Goal: Task Accomplishment & Management: Manage account settings

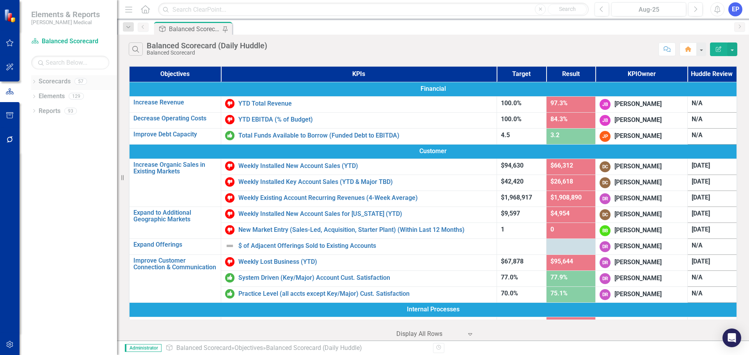
click at [34, 81] on icon "Dropdown" at bounding box center [33, 82] width 5 height 4
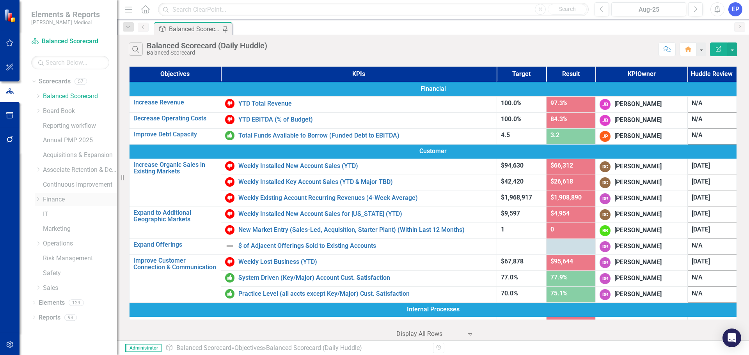
click at [38, 199] on icon "Dropdown" at bounding box center [38, 199] width 6 height 5
click at [55, 215] on link "MD&A" at bounding box center [84, 214] width 66 height 9
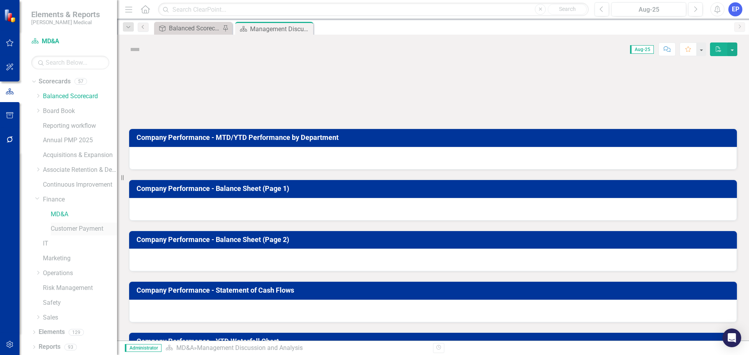
click at [56, 226] on link "Customer Payment" at bounding box center [84, 229] width 66 height 9
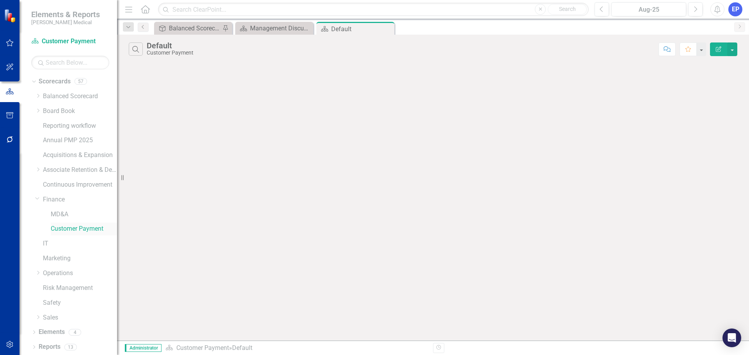
click at [59, 227] on link "Customer Payment" at bounding box center [84, 229] width 66 height 9
click at [38, 199] on icon "Dropdown" at bounding box center [37, 198] width 5 height 6
click at [51, 226] on link "Marketing" at bounding box center [80, 229] width 74 height 9
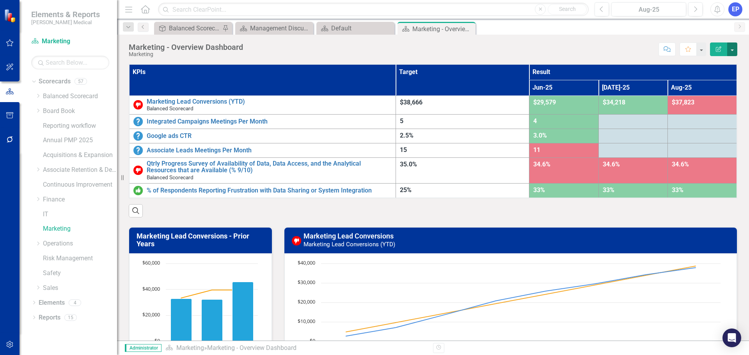
click at [734, 48] on button "button" at bounding box center [732, 50] width 10 height 14
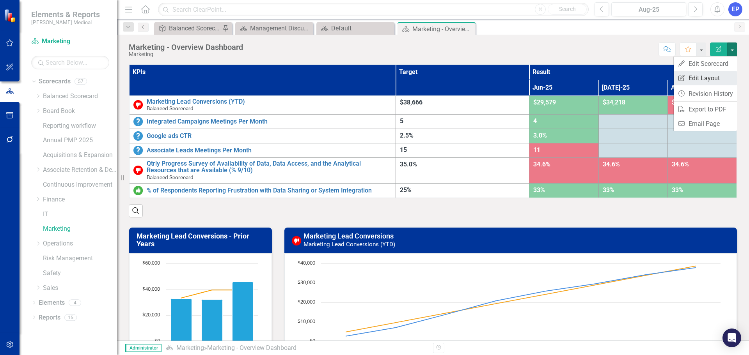
click at [713, 76] on link "Edit Report Edit Layout" at bounding box center [705, 78] width 63 height 14
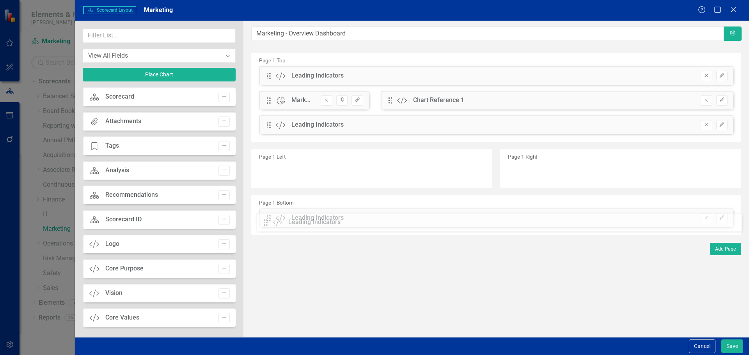
drag, startPoint x: 267, startPoint y: 151, endPoint x: 270, endPoint y: 223, distance: 72.6
drag, startPoint x: 267, startPoint y: 123, endPoint x: 273, endPoint y: 188, distance: 64.7
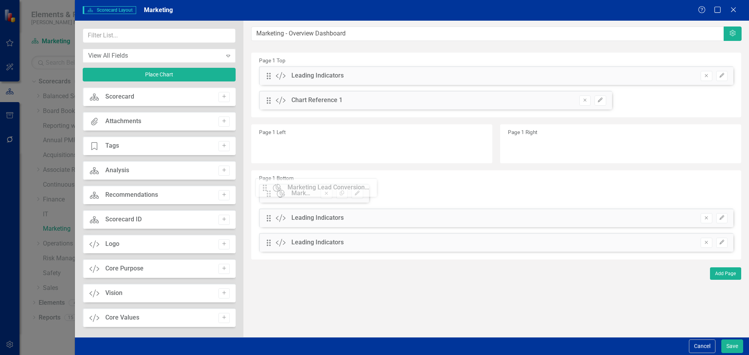
drag, startPoint x: 269, startPoint y: 101, endPoint x: 271, endPoint y: 188, distance: 87.4
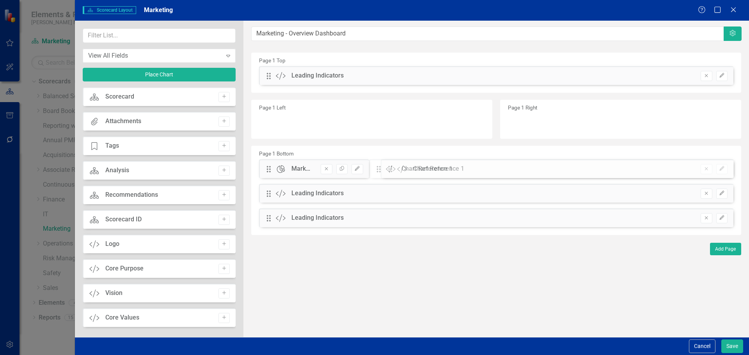
drag, startPoint x: 267, startPoint y: 101, endPoint x: 383, endPoint y: 169, distance: 134.7
click at [717, 76] on button "Edit" at bounding box center [721, 76] width 11 height 10
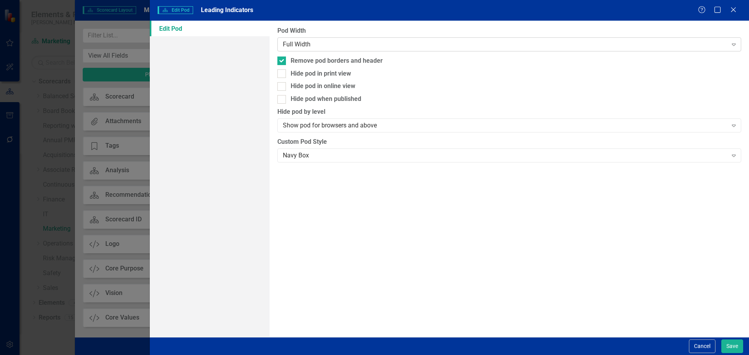
click at [347, 45] on div "Full Width" at bounding box center [505, 44] width 444 height 9
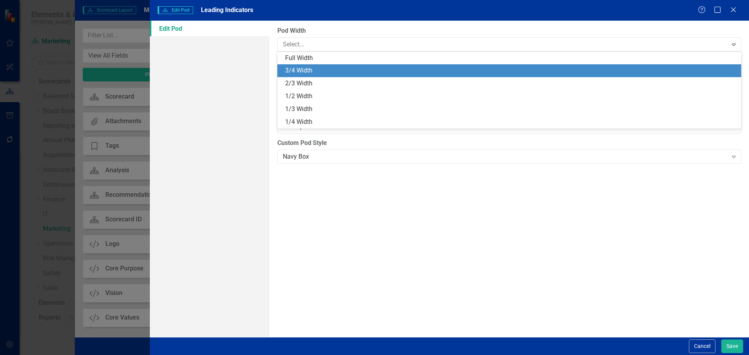
click at [348, 75] on div "3/4 Width" at bounding box center [510, 70] width 451 height 9
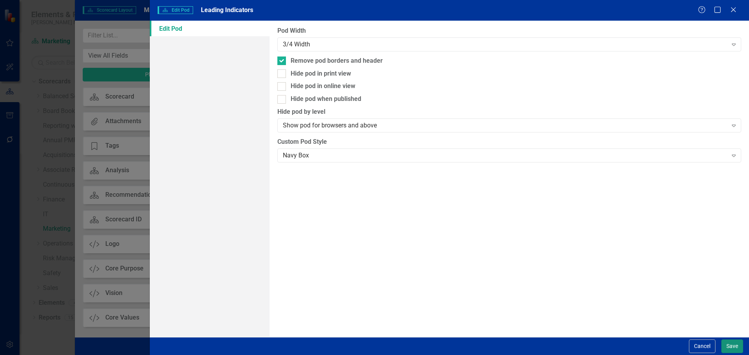
click at [732, 346] on button "Save" at bounding box center [732, 347] width 22 height 14
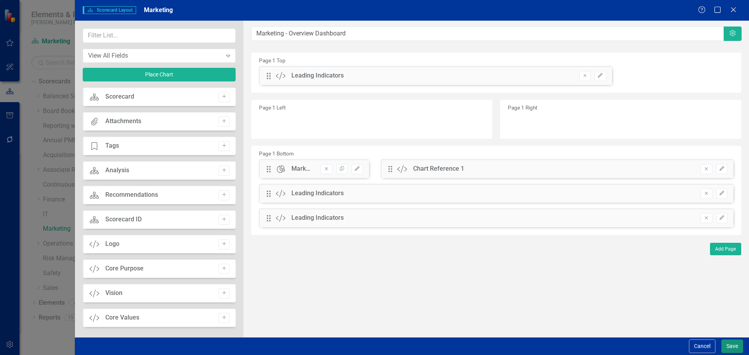
click at [730, 346] on button "Save" at bounding box center [732, 347] width 22 height 14
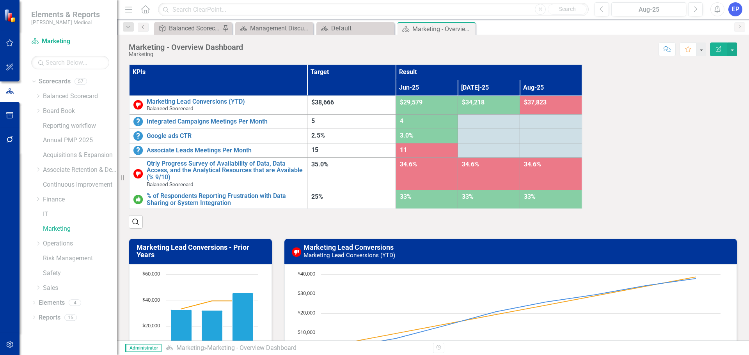
click at [257, 73] on th "KPIs" at bounding box center [218, 79] width 178 height 31
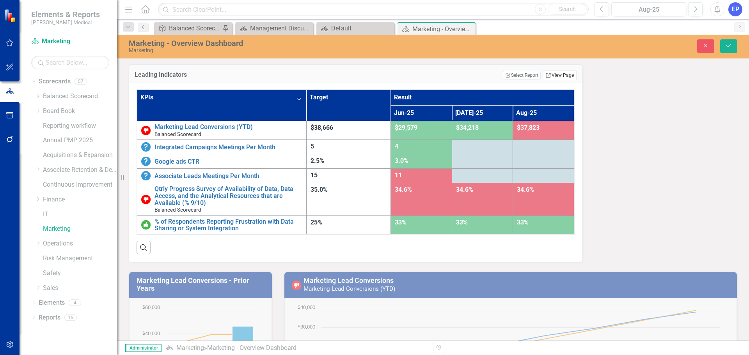
click at [547, 75] on link "Link View Page" at bounding box center [560, 75] width 34 height 10
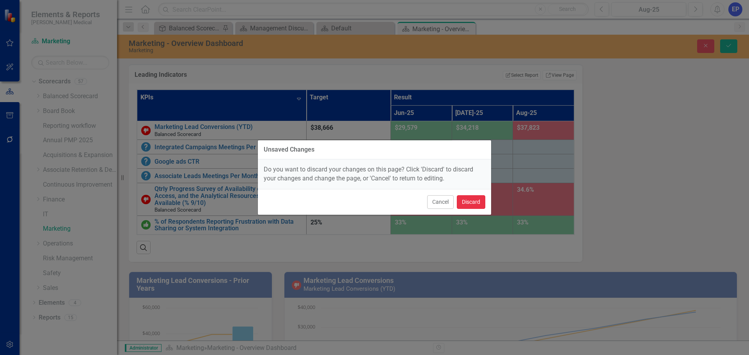
click at [472, 202] on button "Discard" at bounding box center [471, 202] width 28 height 14
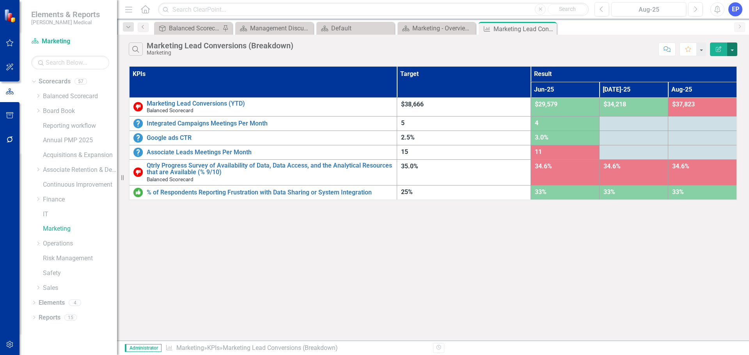
click at [731, 51] on button "button" at bounding box center [732, 50] width 10 height 14
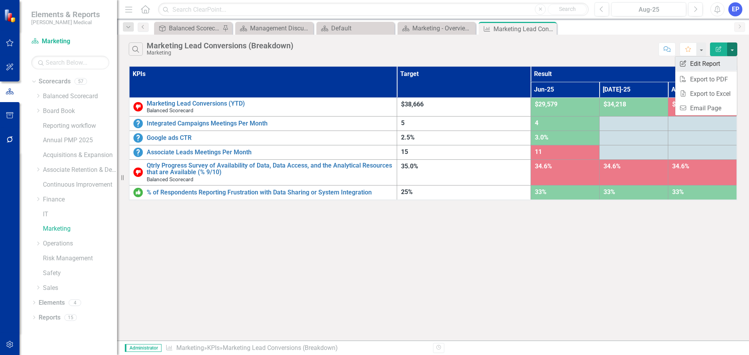
click at [715, 68] on link "Edit Report Edit Report" at bounding box center [706, 64] width 62 height 14
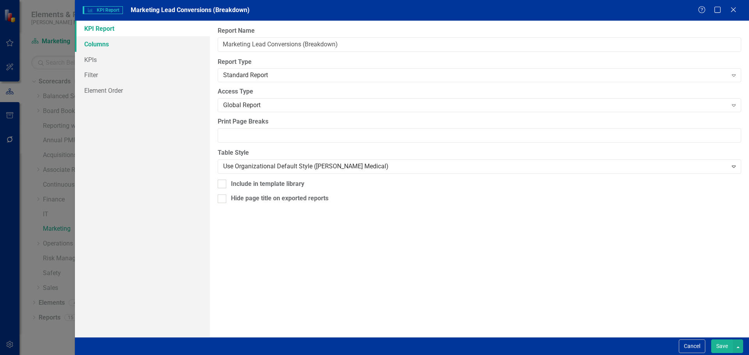
click at [126, 48] on link "Columns" at bounding box center [142, 44] width 135 height 16
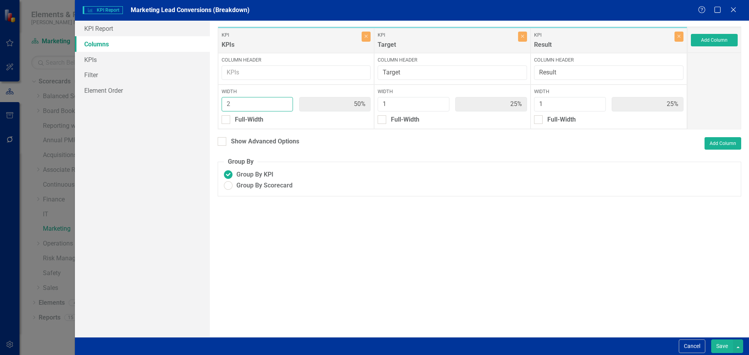
type input "3"
type input "60%"
type input "20%"
type input "3"
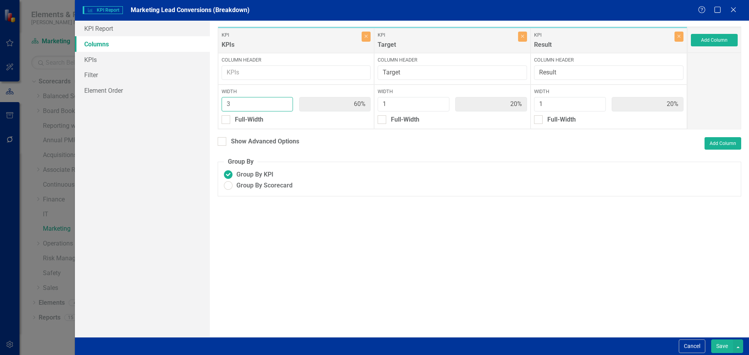
click at [284, 102] on input "3" at bounding box center [258, 104] width 72 height 14
click at [720, 351] on button "Save" at bounding box center [722, 347] width 22 height 14
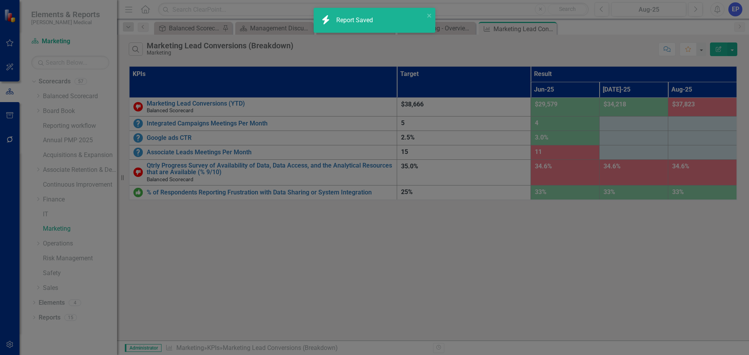
radio input "true"
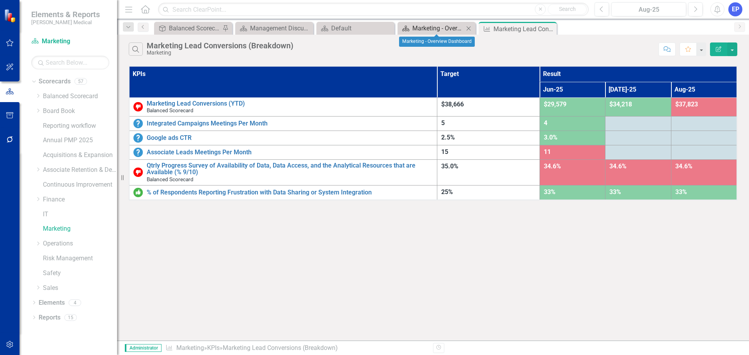
click at [441, 30] on div "Marketing - Overview Dashboard" at bounding box center [437, 28] width 51 height 10
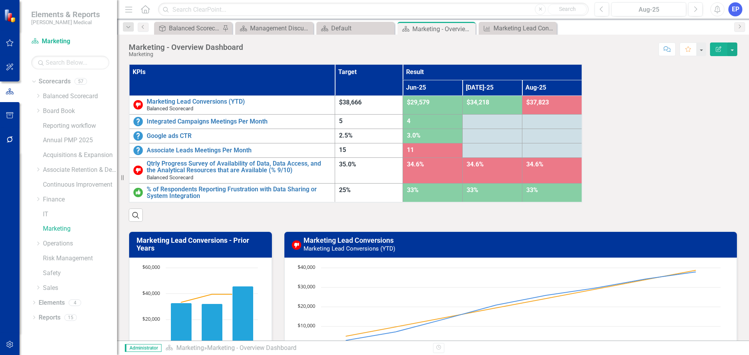
drag, startPoint x: 469, startPoint y: 29, endPoint x: 487, endPoint y: 31, distance: 17.6
click at [0, 0] on icon "Close" at bounding box center [0, 0] width 0 height 0
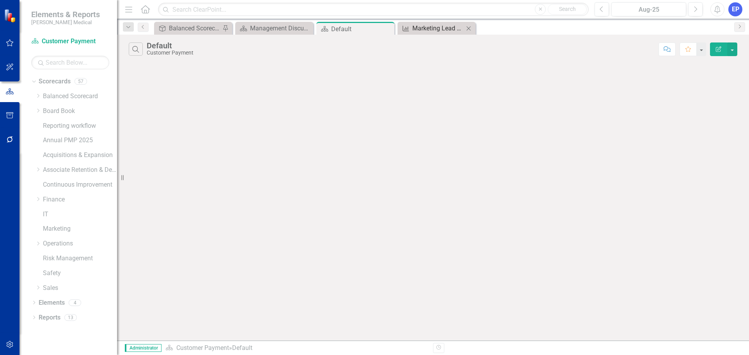
click at [449, 30] on div "Marketing Lead Conversions (Breakdown)" at bounding box center [437, 28] width 51 height 10
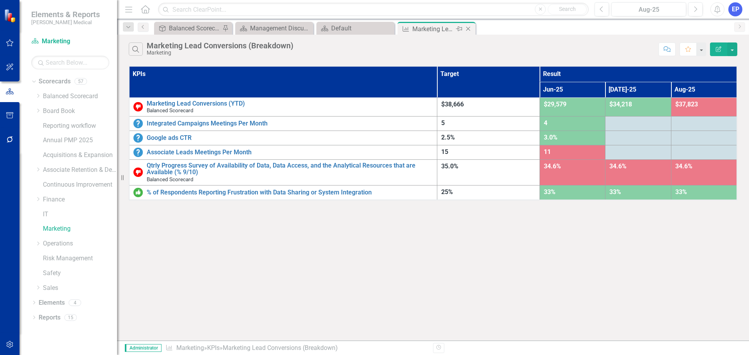
click at [471, 26] on icon "Close" at bounding box center [468, 29] width 8 height 6
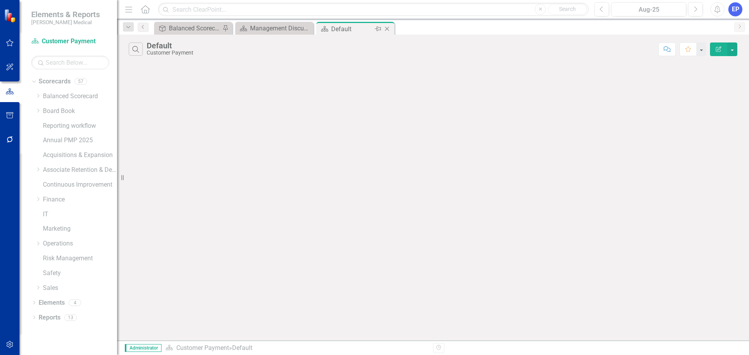
click at [389, 29] on icon "Close" at bounding box center [387, 29] width 8 height 6
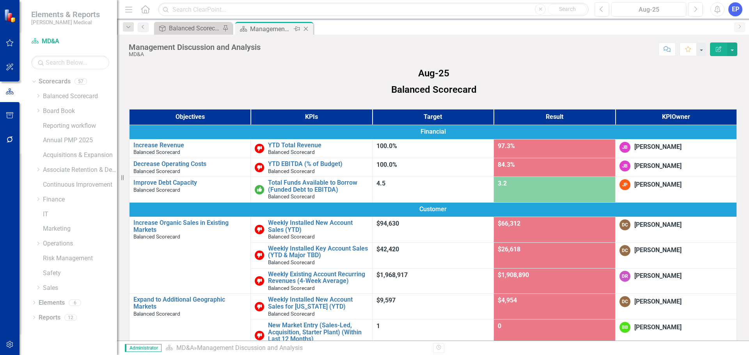
click at [306, 28] on icon at bounding box center [306, 29] width 4 height 4
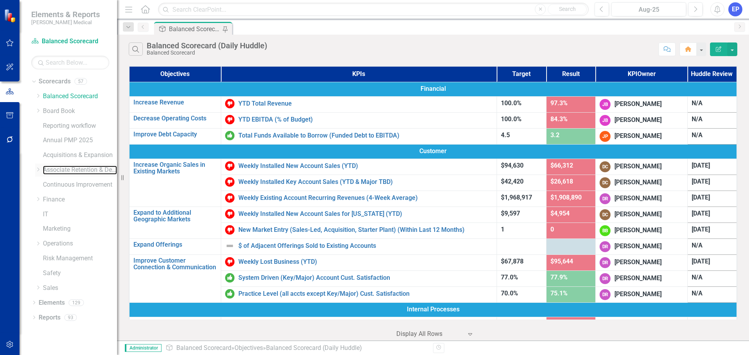
drag, startPoint x: 53, startPoint y: 170, endPoint x: 37, endPoint y: 168, distance: 15.3
click at [53, 170] on link "Associate Retention & Development" at bounding box center [80, 170] width 74 height 9
click at [37, 168] on icon at bounding box center [38, 170] width 2 height 4
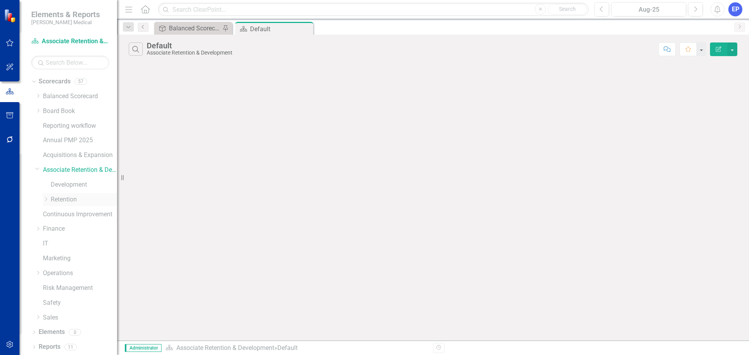
click at [68, 197] on link "Retention" at bounding box center [84, 199] width 66 height 9
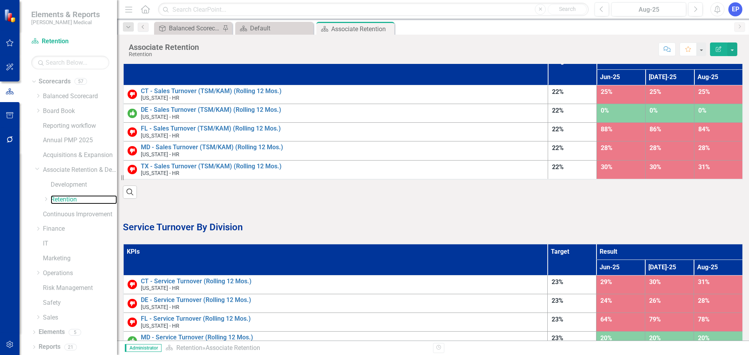
scroll to position [239, 0]
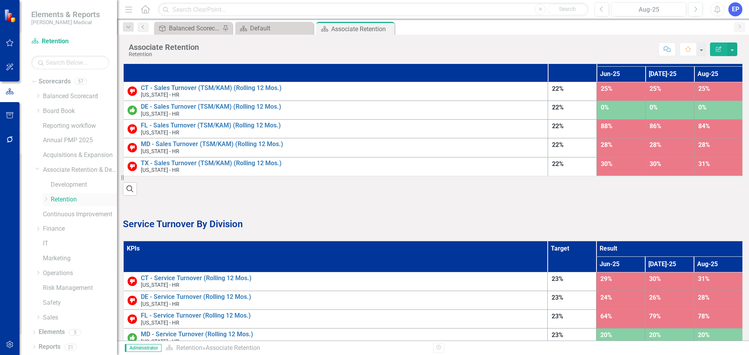
click at [44, 200] on icon "Dropdown" at bounding box center [46, 199] width 6 height 5
click at [76, 215] on link "[US_STATE] - HR" at bounding box center [80, 212] width 74 height 9
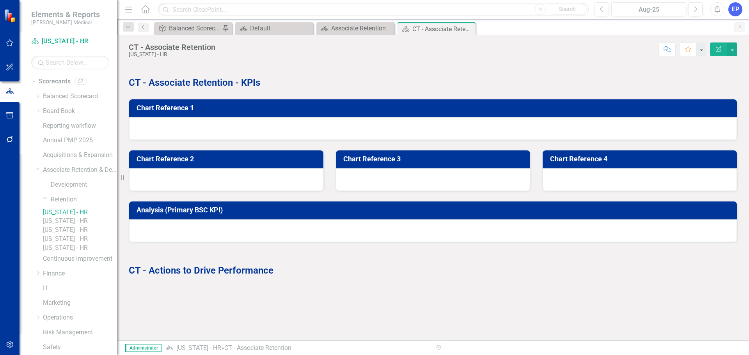
click at [72, 253] on link "[US_STATE] - HR" at bounding box center [80, 248] width 74 height 9
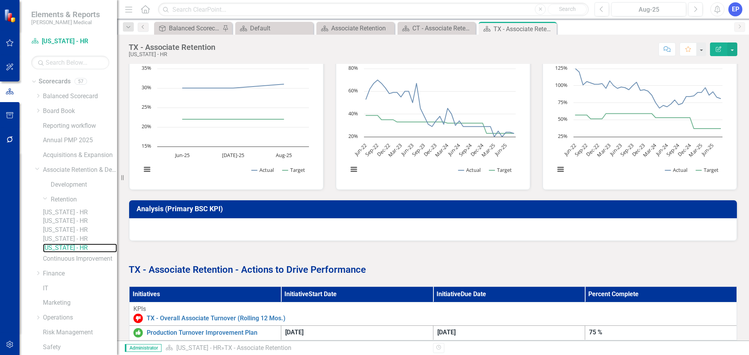
scroll to position [265, 0]
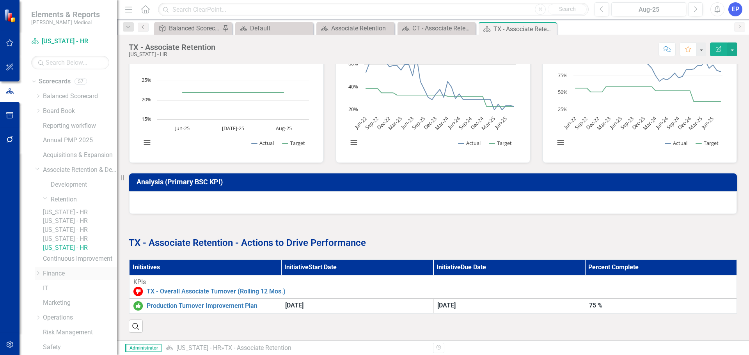
click at [37, 276] on icon "Dropdown" at bounding box center [38, 273] width 6 height 5
click at [59, 293] on link "MD&A" at bounding box center [84, 288] width 66 height 9
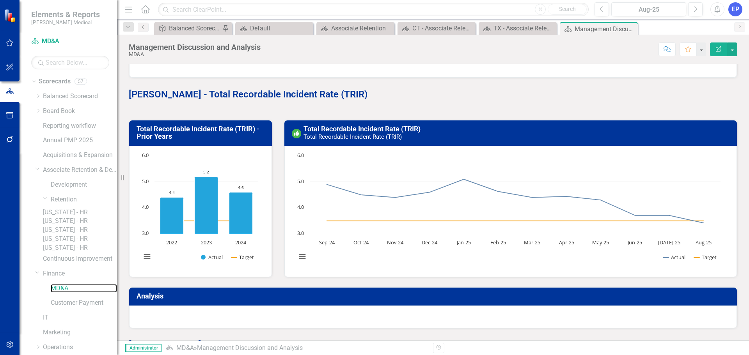
scroll to position [2575, 0]
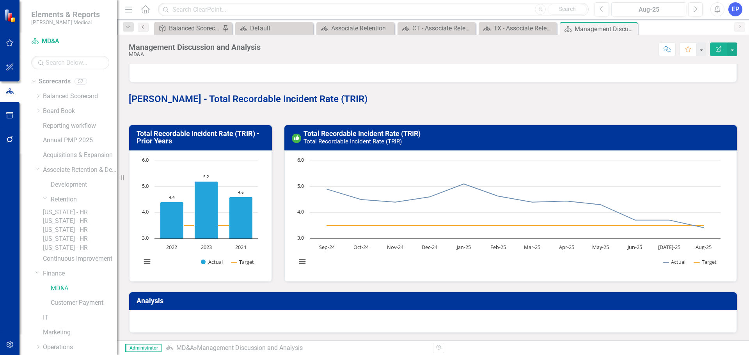
drag, startPoint x: 630, startPoint y: 28, endPoint x: 612, endPoint y: 31, distance: 18.9
click at [0, 0] on icon "Close" at bounding box center [0, 0] width 0 height 0
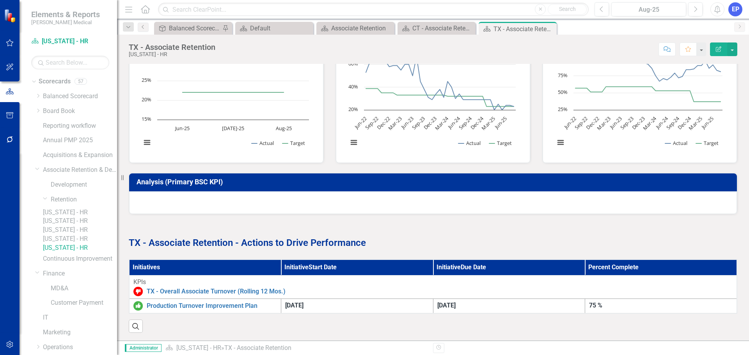
scroll to position [265, 0]
click at [84, 226] on link "[US_STATE] - HR" at bounding box center [80, 221] width 74 height 9
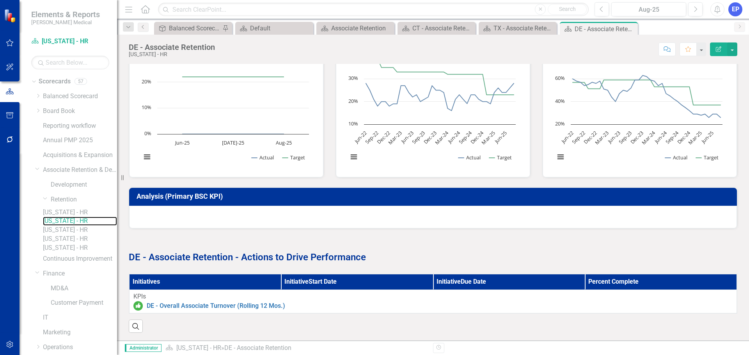
scroll to position [251, 0]
click at [37, 168] on icon "Dropdown" at bounding box center [37, 169] width 5 height 6
click at [37, 319] on icon "Dropdown" at bounding box center [38, 317] width 6 height 5
click at [38, 320] on icon "Dropdown" at bounding box center [37, 317] width 5 height 6
click at [39, 316] on icon "Dropdown" at bounding box center [38, 317] width 6 height 5
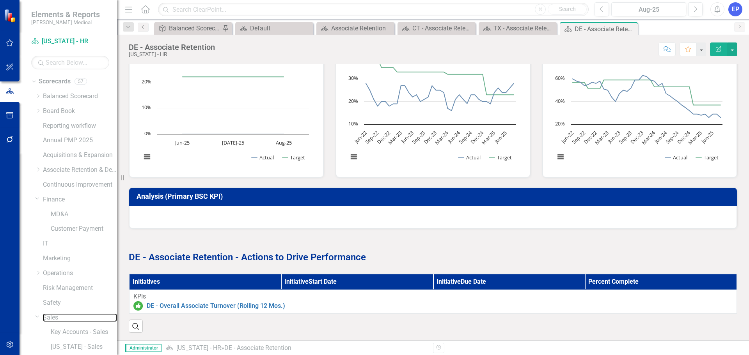
click at [53, 318] on link "Sales" at bounding box center [80, 318] width 74 height 9
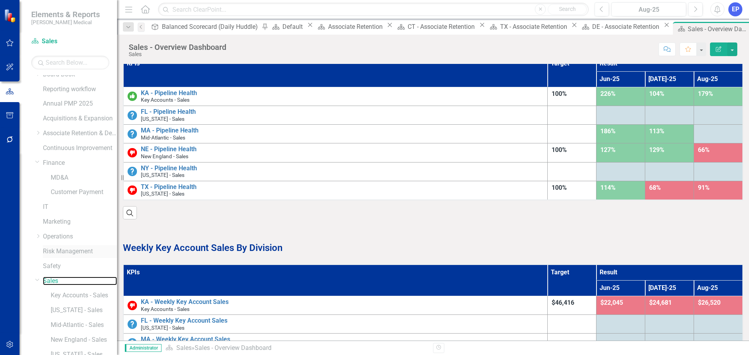
scroll to position [78, 0]
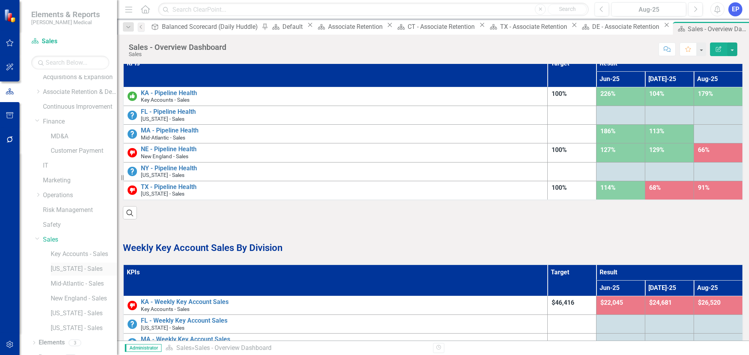
click at [81, 269] on link "[US_STATE] - Sales" at bounding box center [84, 269] width 66 height 9
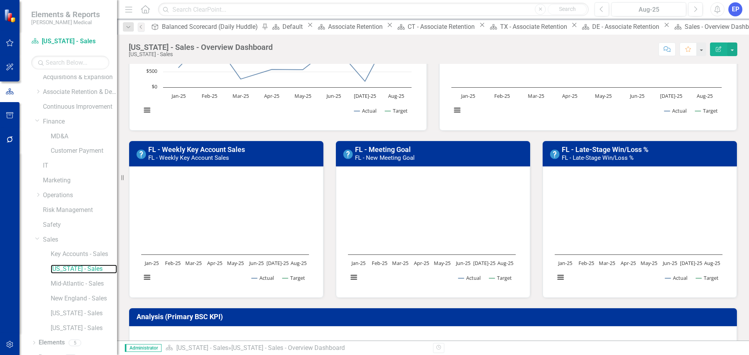
scroll to position [156, 0]
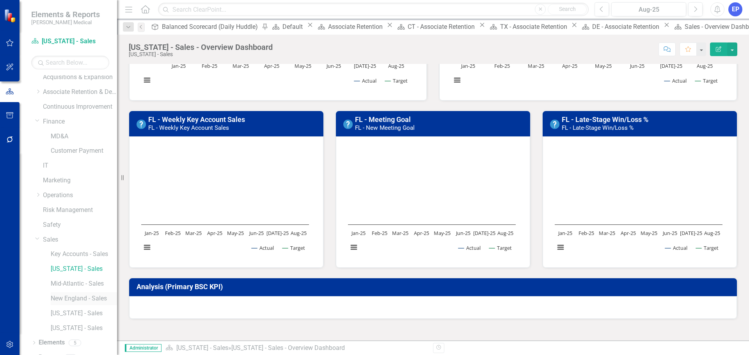
click at [80, 297] on link "New England - Sales" at bounding box center [84, 299] width 66 height 9
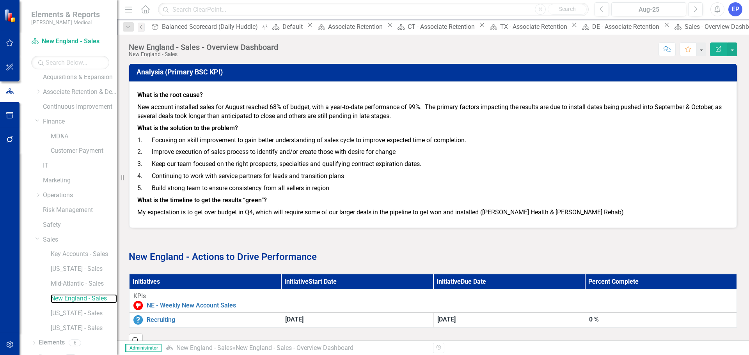
scroll to position [332, 0]
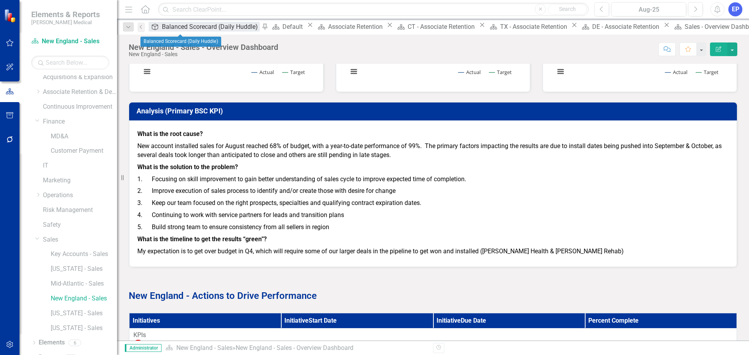
click at [179, 28] on div "Balanced Scorecard (Daily Huddle)" at bounding box center [211, 27] width 98 height 10
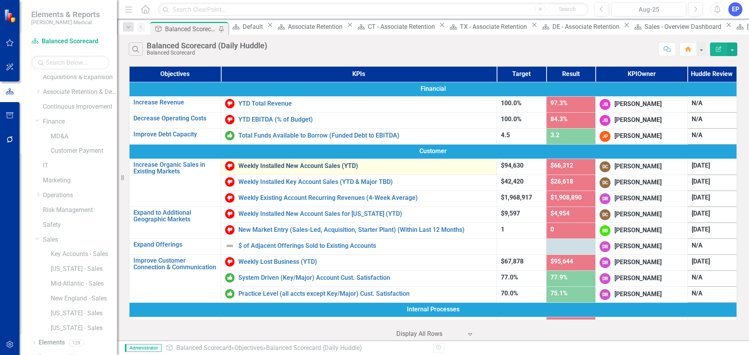
click at [257, 164] on link "Weekly Installed New Account Sales (YTD)" at bounding box center [365, 166] width 254 height 7
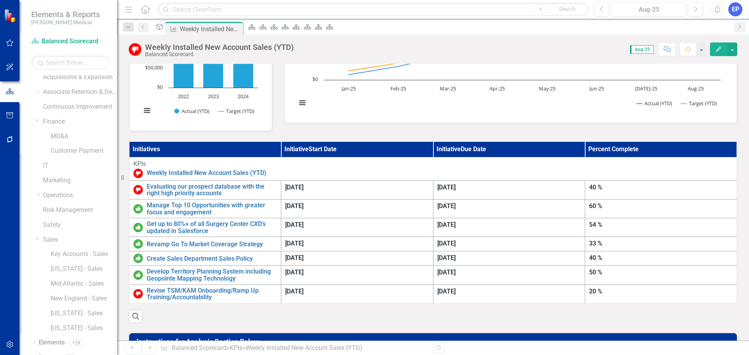
scroll to position [156, 0]
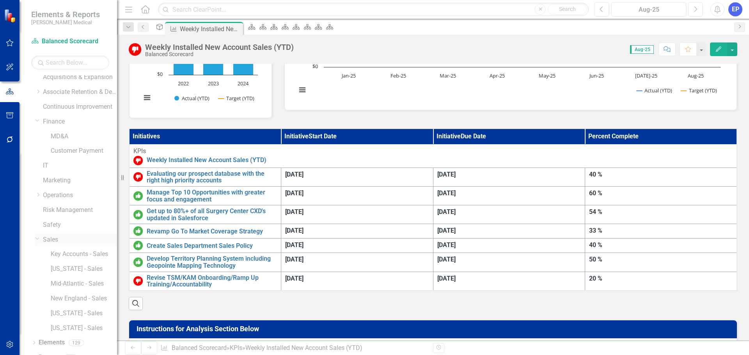
click at [58, 239] on link "Sales" at bounding box center [80, 240] width 74 height 9
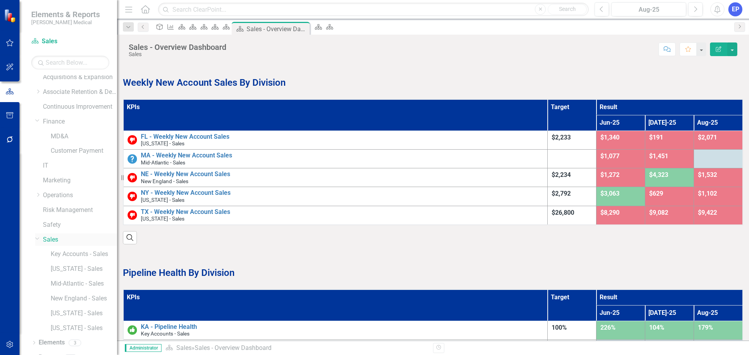
scroll to position [39, 0]
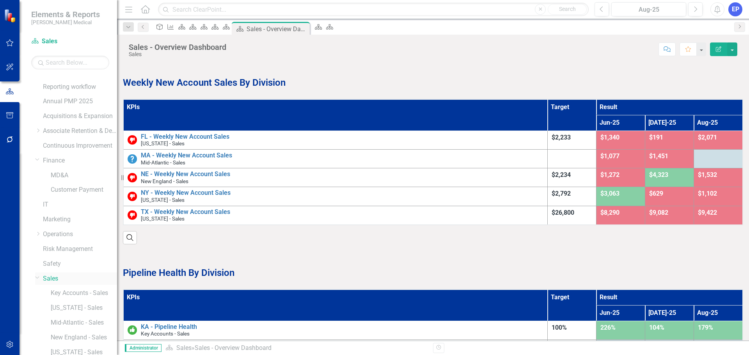
click at [35, 277] on icon "Dropdown" at bounding box center [37, 278] width 5 height 6
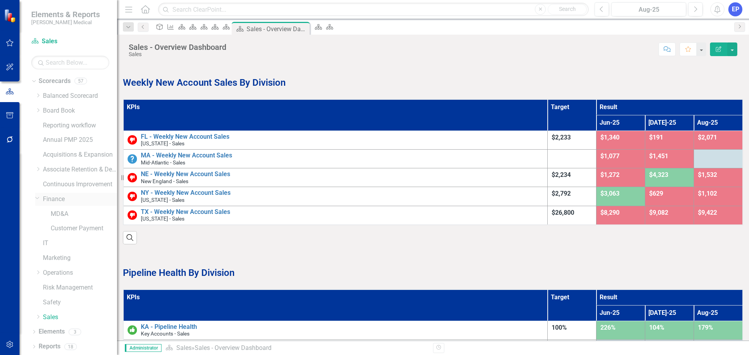
click at [36, 198] on icon "Dropdown" at bounding box center [37, 198] width 5 height 6
click at [37, 245] on icon "Dropdown" at bounding box center [38, 244] width 6 height 5
click at [73, 224] on link "[US_STATE] - Ops" at bounding box center [84, 225] width 66 height 9
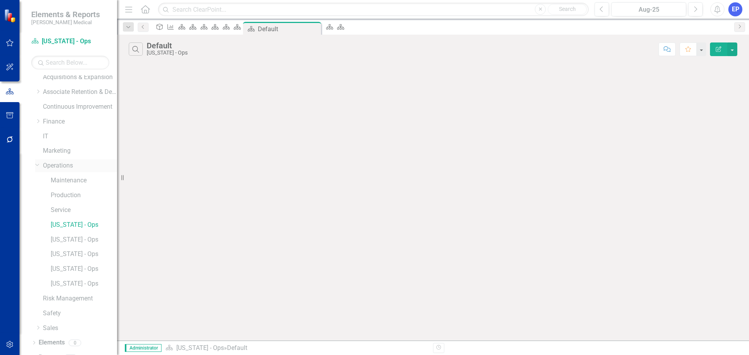
click at [37, 165] on icon "Dropdown" at bounding box center [37, 165] width 5 height 6
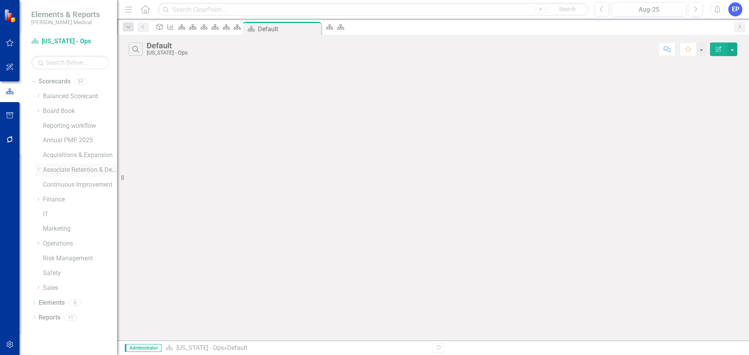
click at [38, 168] on icon "Dropdown" at bounding box center [38, 169] width 6 height 5
click at [9, 343] on icon "button" at bounding box center [10, 345] width 8 height 6
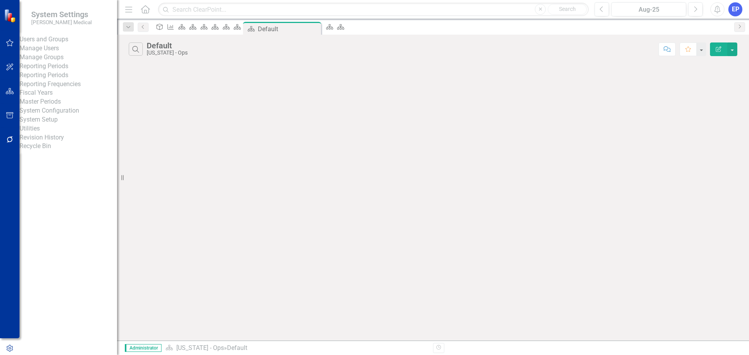
click at [55, 53] on link "Manage Users" at bounding box center [69, 48] width 98 height 9
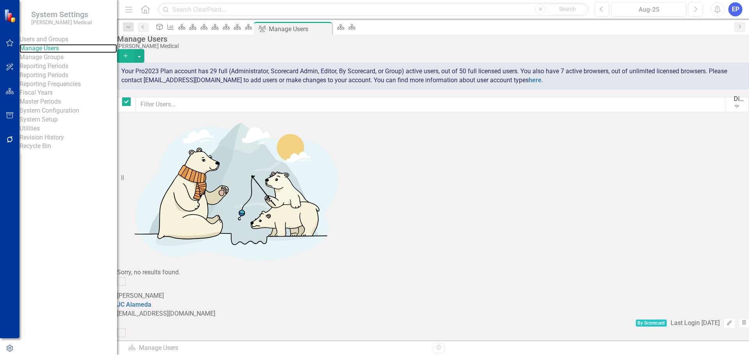
checkbox input "false"
click at [151, 301] on link "JC Alameda" at bounding box center [134, 304] width 34 height 7
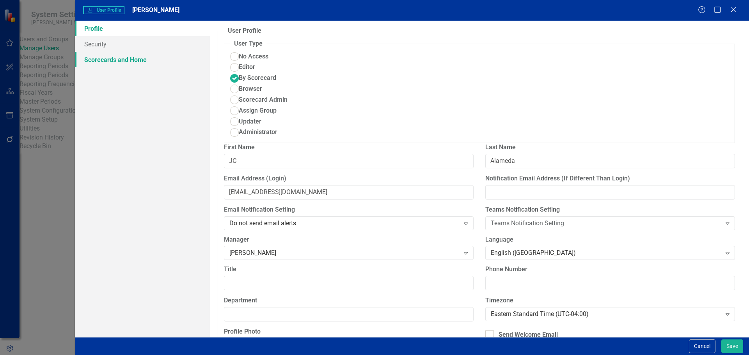
click at [140, 62] on link "Scorecards and Home" at bounding box center [142, 60] width 135 height 16
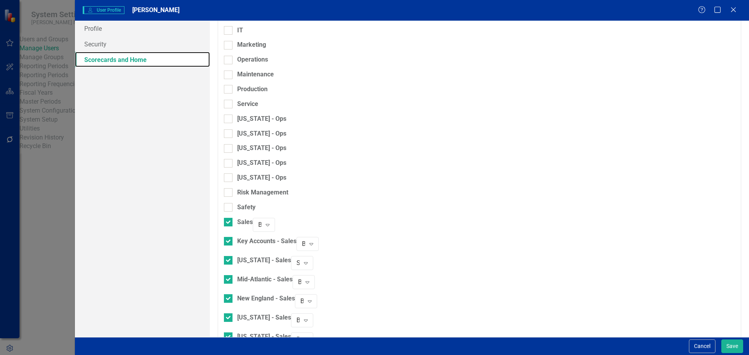
scroll to position [616, 0]
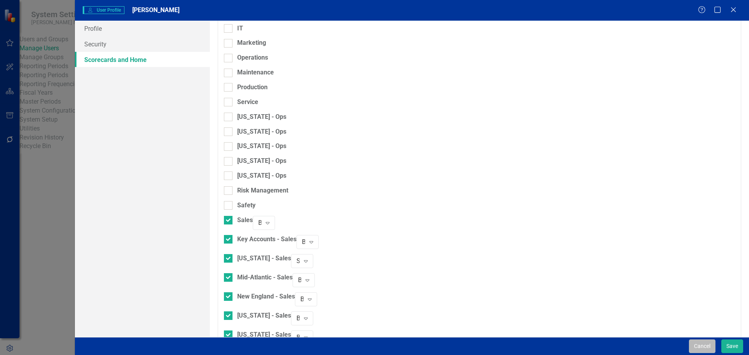
click at [696, 344] on button "Cancel" at bounding box center [702, 347] width 27 height 14
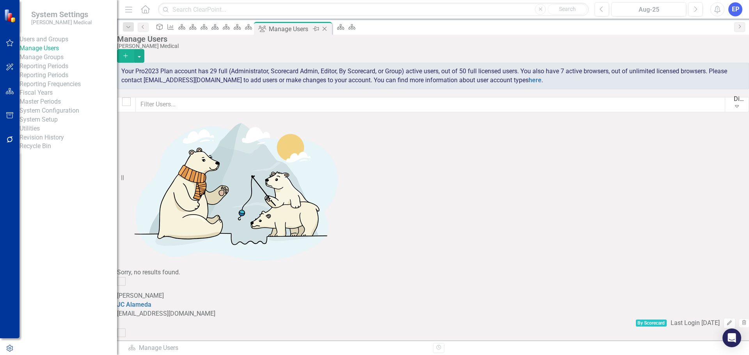
click at [329, 29] on icon "Close" at bounding box center [325, 29] width 8 height 6
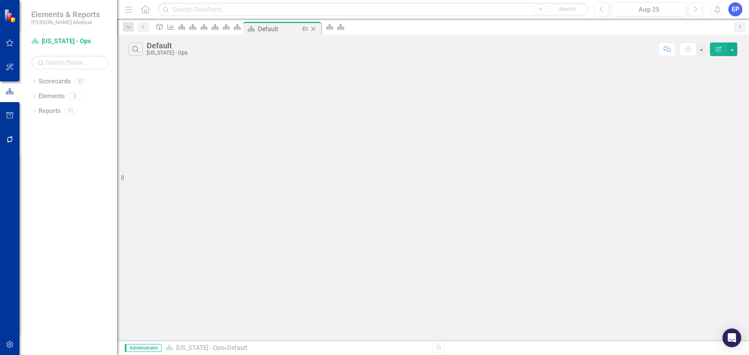
click at [317, 26] on icon "Close" at bounding box center [313, 29] width 8 height 6
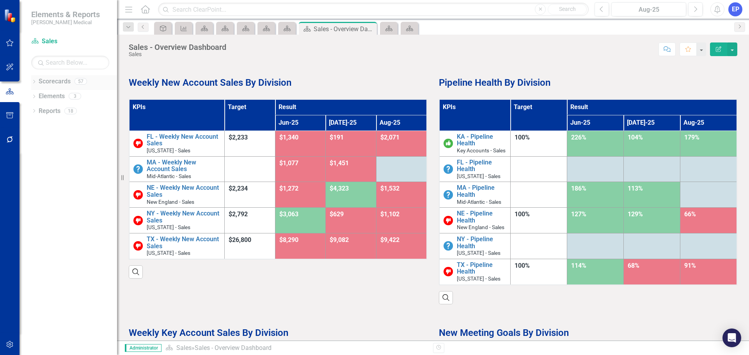
click at [33, 83] on icon "Dropdown" at bounding box center [33, 82] width 5 height 4
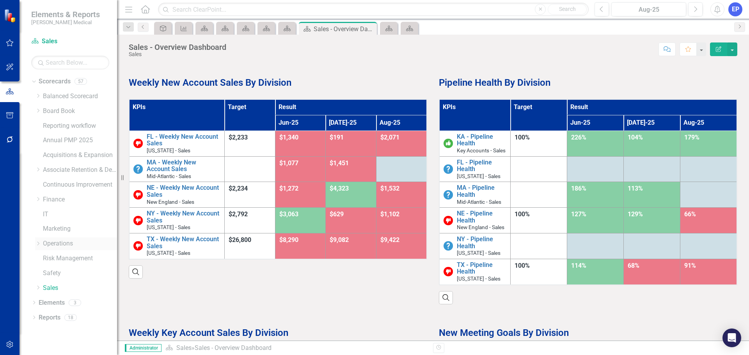
click at [36, 245] on icon "Dropdown" at bounding box center [38, 244] width 6 height 5
click at [371, 26] on icon "Close" at bounding box center [370, 29] width 8 height 6
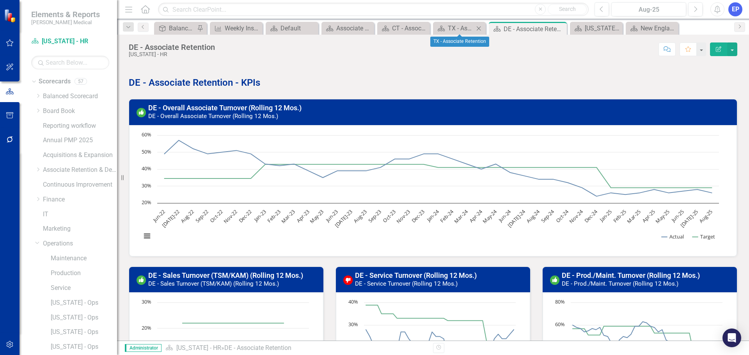
click at [477, 27] on icon "Close" at bounding box center [479, 28] width 8 height 6
click at [457, 27] on icon "Close" at bounding box center [456, 28] width 8 height 6
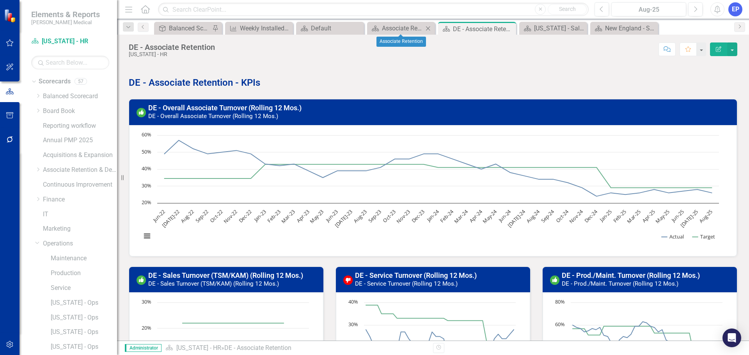
click at [428, 28] on icon "Close" at bounding box center [428, 28] width 8 height 6
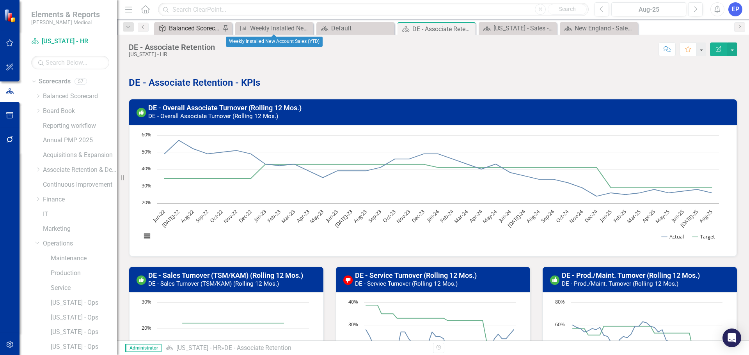
click at [196, 28] on div "Balanced Scorecard (Daily Huddle)" at bounding box center [194, 28] width 51 height 10
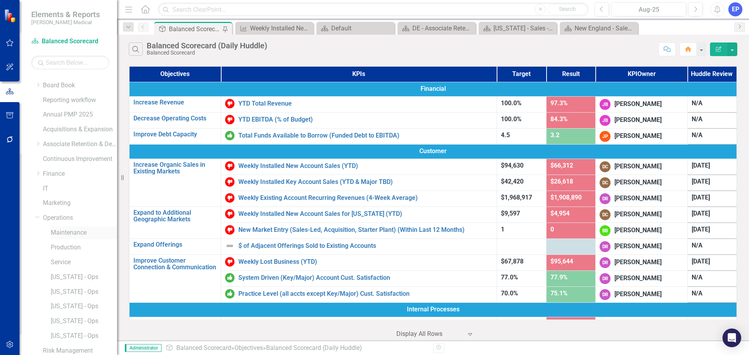
scroll to position [39, 0]
click at [53, 186] on link "Marketing" at bounding box center [80, 190] width 74 height 9
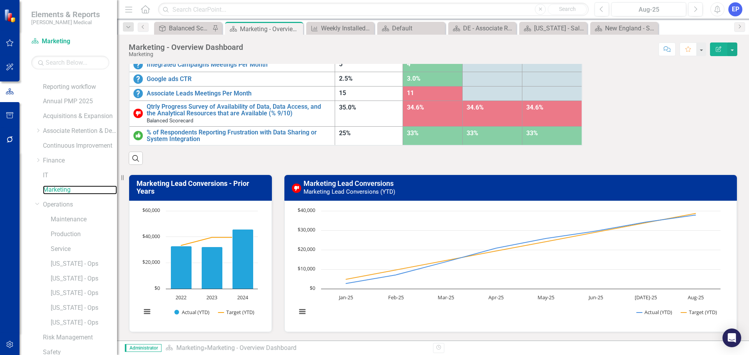
scroll to position [6, 0]
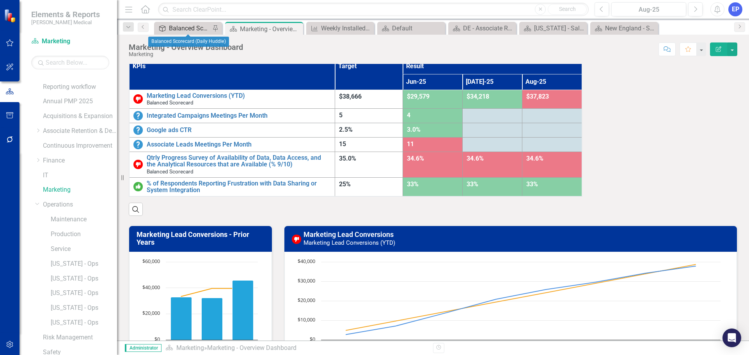
click at [183, 26] on div "Balanced Scorecard (Daily Huddle)" at bounding box center [189, 28] width 41 height 10
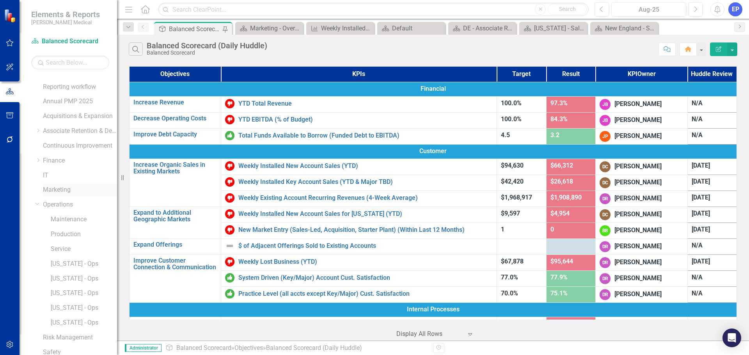
click at [58, 191] on link "Marketing" at bounding box center [80, 190] width 74 height 9
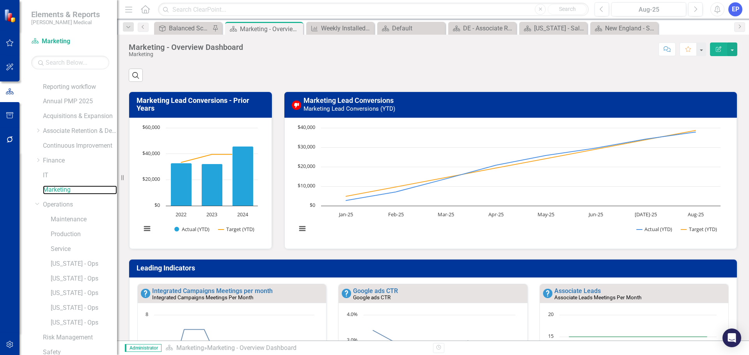
scroll to position [123, 0]
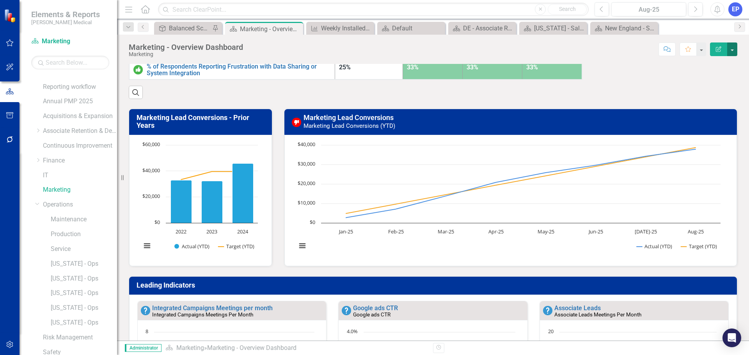
click at [730, 51] on button "button" at bounding box center [732, 50] width 10 height 14
click at [701, 78] on link "Edit Report Edit Layout" at bounding box center [705, 78] width 63 height 14
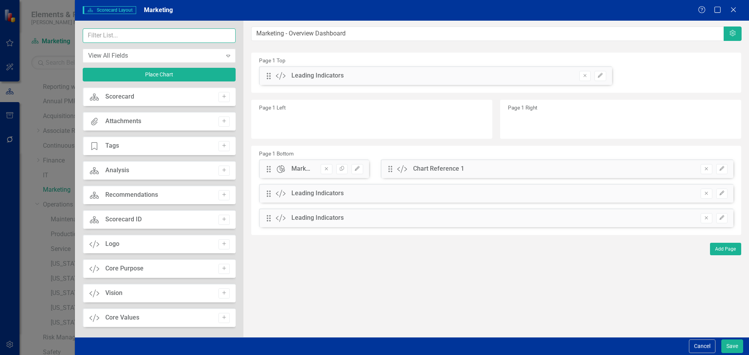
click at [154, 30] on input "text" at bounding box center [159, 35] width 153 height 14
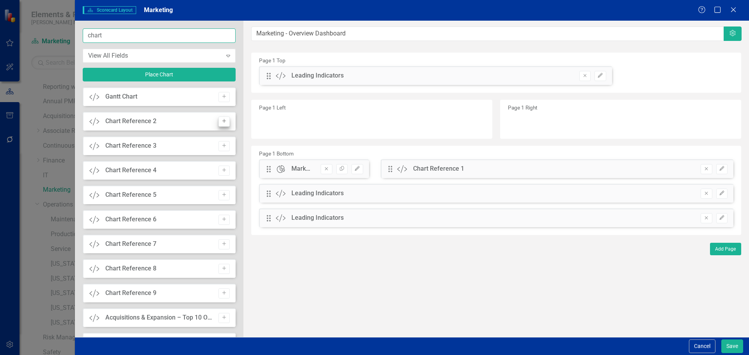
type input "chart"
click at [223, 120] on icon "Add" at bounding box center [224, 121] width 6 height 5
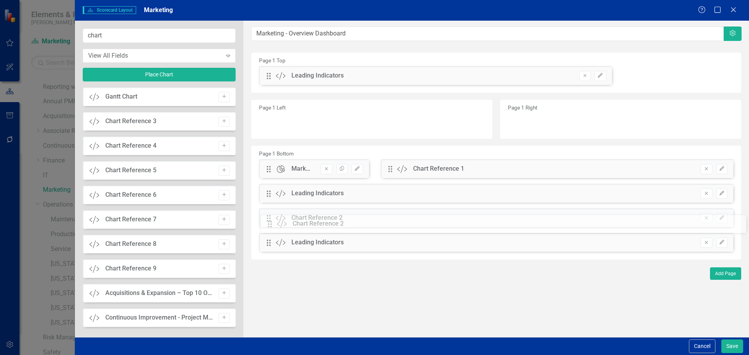
drag, startPoint x: 268, startPoint y: 78, endPoint x: 275, endPoint y: 226, distance: 148.4
click at [730, 345] on button "Save" at bounding box center [732, 347] width 22 height 14
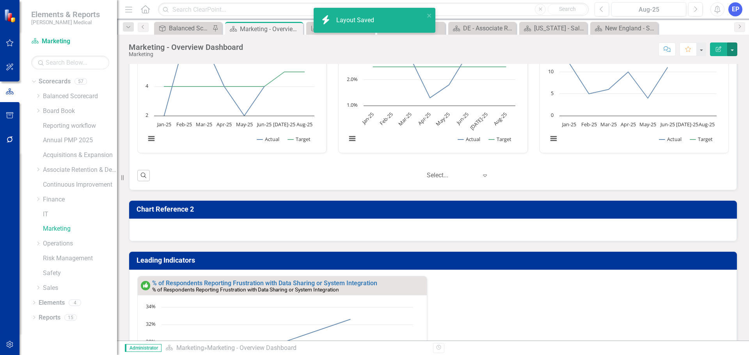
scroll to position [435, 0]
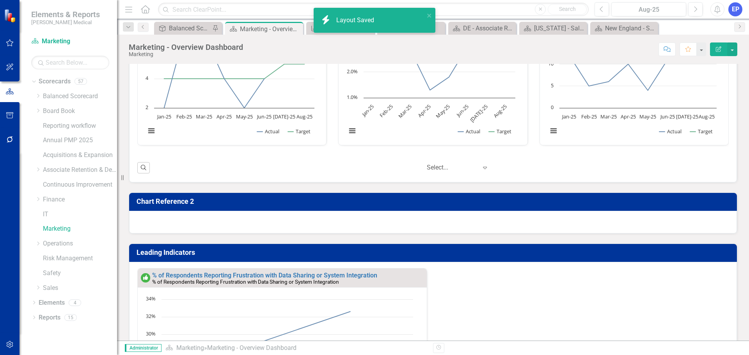
click at [291, 208] on td "Chart Reference 2" at bounding box center [435, 203] width 596 height 14
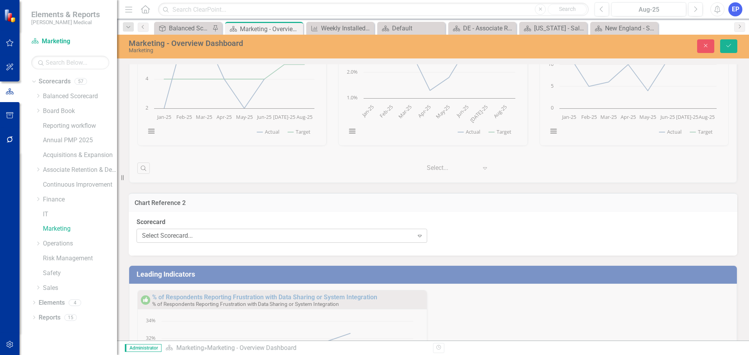
click at [296, 234] on div "Select Scorecard..." at bounding box center [278, 236] width 272 height 9
type input "ba"
click at [251, 355] on div "Ba lanced Scorecard" at bounding box center [376, 361] width 737 height 9
click at [477, 236] on div "Select Chart..." at bounding box center [580, 236] width 272 height 9
type input "data"
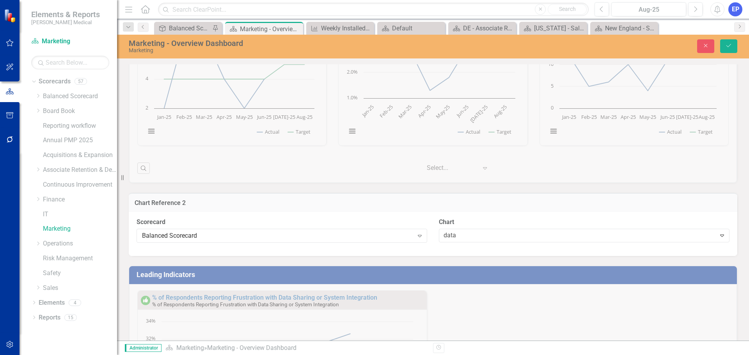
scroll to position [156, 0]
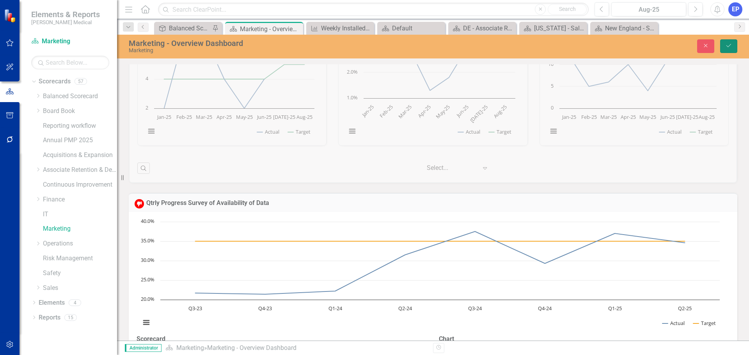
click at [731, 45] on icon "Save" at bounding box center [728, 45] width 7 height 5
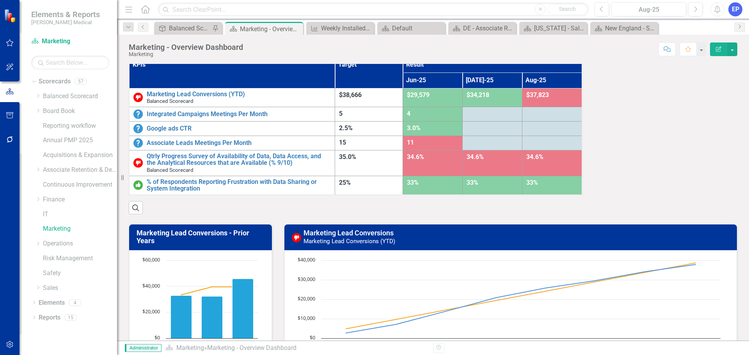
scroll to position [0, 0]
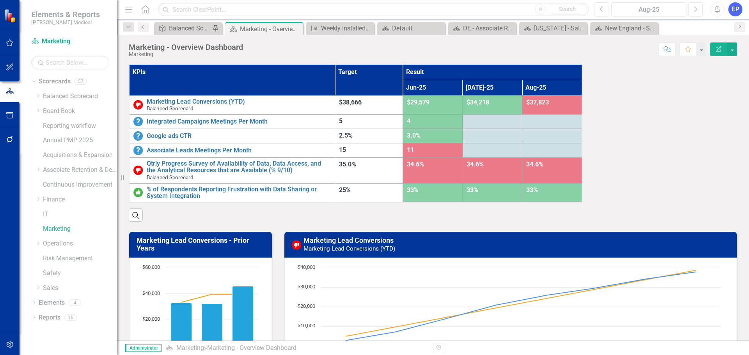
click at [299, 91] on th "KPIs" at bounding box center [232, 79] width 206 height 31
click at [299, 91] on th "KPIs Sort Ascending" at bounding box center [232, 79] width 206 height 31
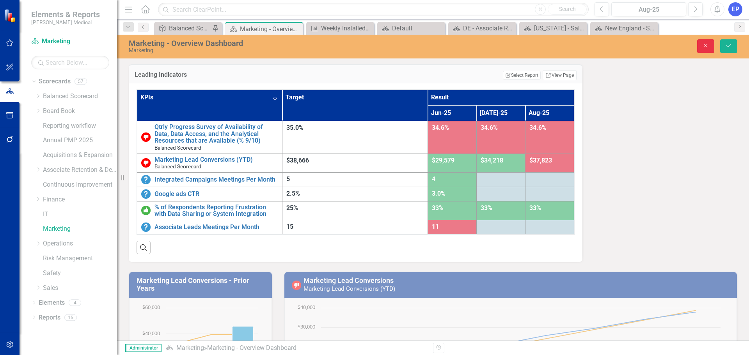
click at [712, 45] on button "Close" at bounding box center [705, 46] width 17 height 14
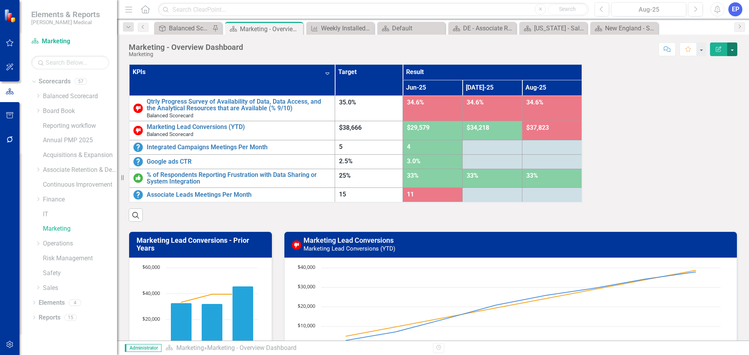
click at [733, 50] on button "button" at bounding box center [732, 50] width 10 height 14
click at [716, 76] on link "Edit Report Edit Layout" at bounding box center [705, 78] width 63 height 14
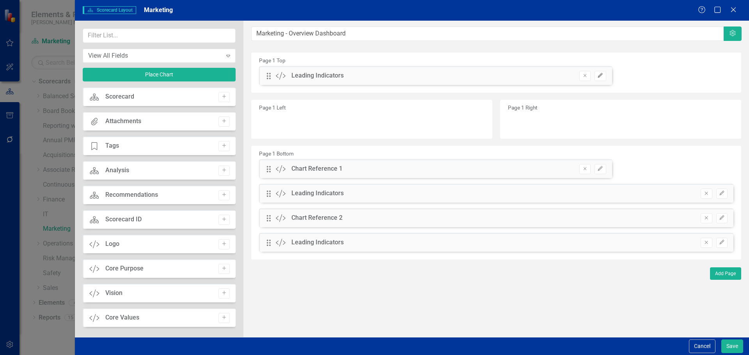
click at [600, 73] on button "Edit" at bounding box center [600, 76] width 11 height 10
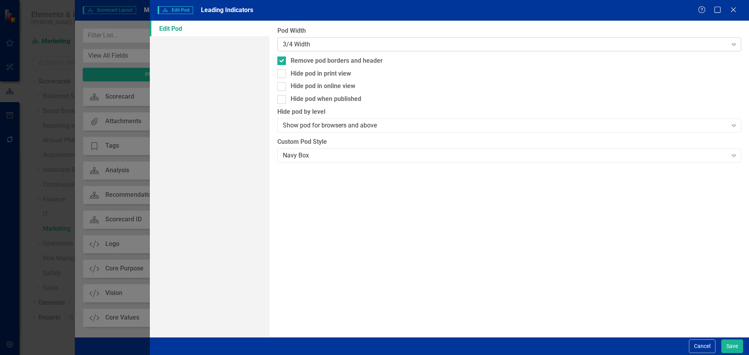
click at [551, 47] on div "3/4 Width" at bounding box center [505, 44] width 444 height 9
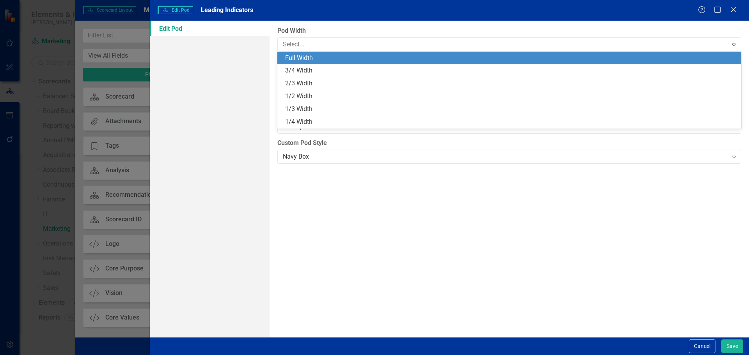
click at [556, 60] on div "Full Width" at bounding box center [510, 58] width 451 height 9
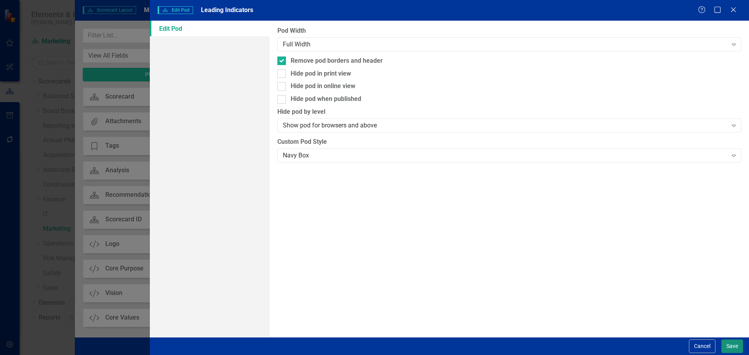
click at [730, 345] on button "Save" at bounding box center [732, 347] width 22 height 14
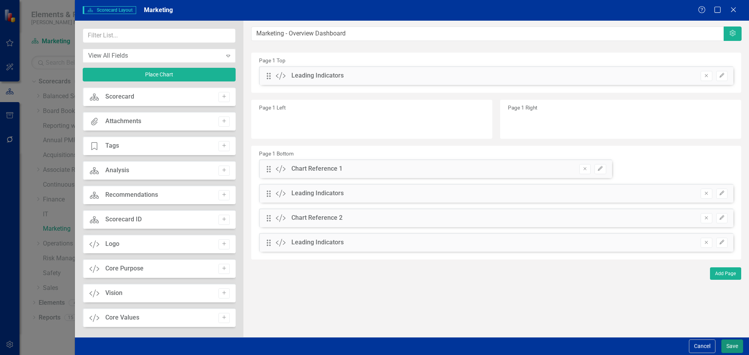
click at [730, 346] on button "Save" at bounding box center [732, 347] width 22 height 14
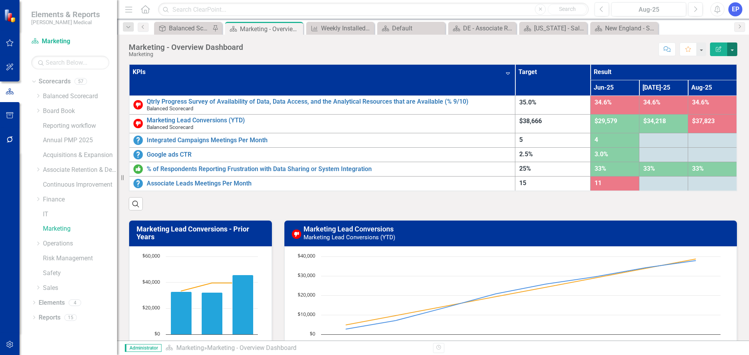
click at [732, 51] on button "button" at bounding box center [732, 50] width 10 height 14
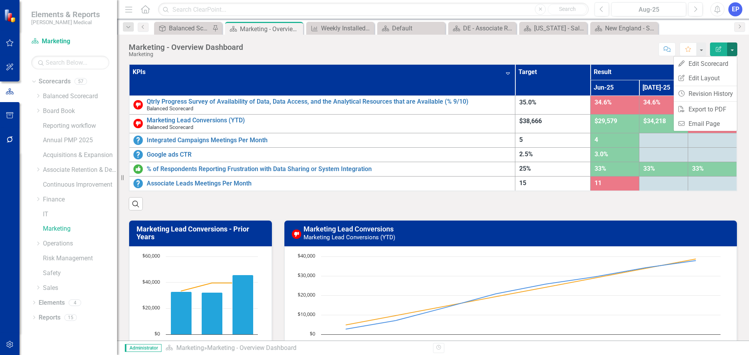
click at [366, 76] on th "KPIs Sort Descending" at bounding box center [322, 79] width 386 height 31
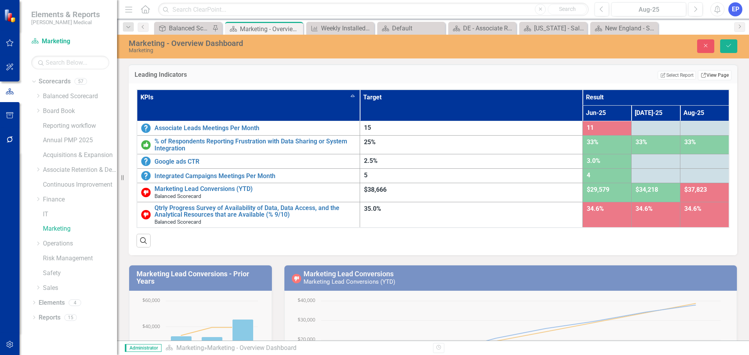
click at [701, 77] on icon "Link" at bounding box center [704, 75] width 6 height 5
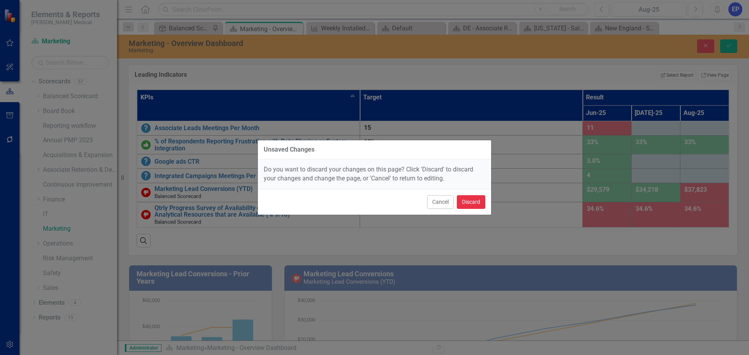
click at [468, 199] on button "Discard" at bounding box center [471, 202] width 28 height 14
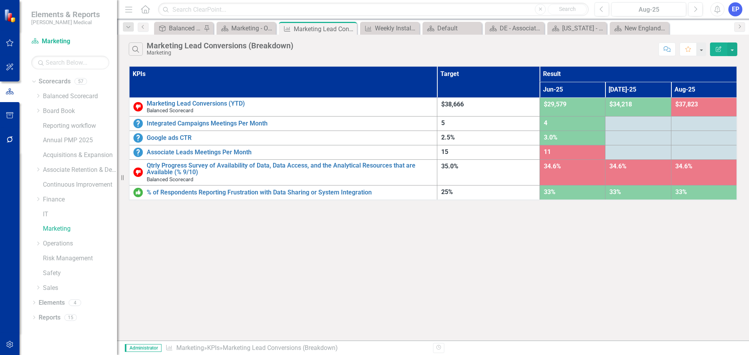
click at [714, 49] on button "Edit Report" at bounding box center [718, 50] width 17 height 14
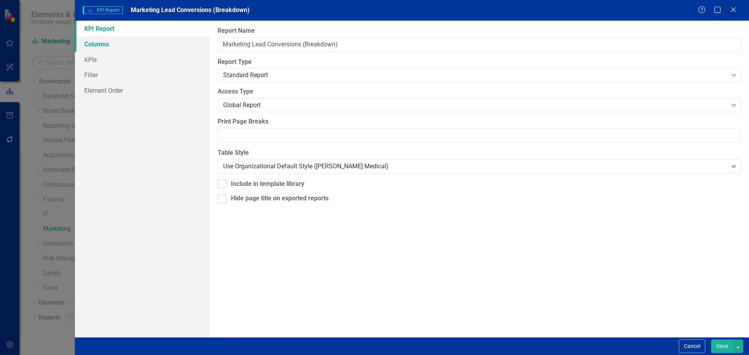
click at [94, 46] on link "Columns" at bounding box center [142, 44] width 135 height 16
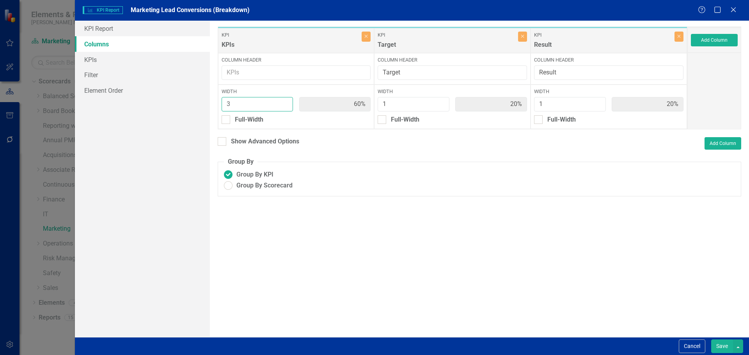
type input "4"
type input "67%"
type input "17%"
type input "4"
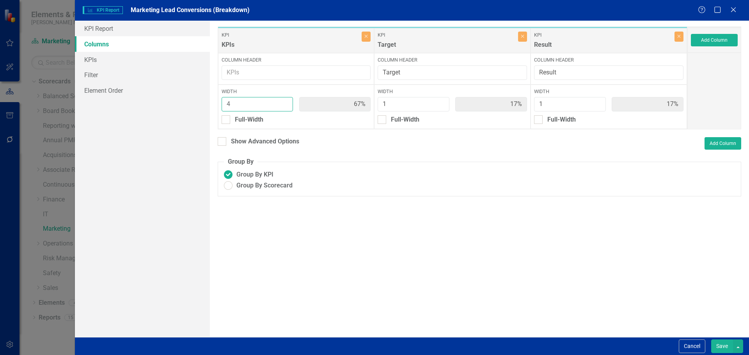
click at [285, 103] on input "4" at bounding box center [258, 104] width 72 height 14
click at [721, 345] on button "Save" at bounding box center [722, 347] width 22 height 14
radio input "true"
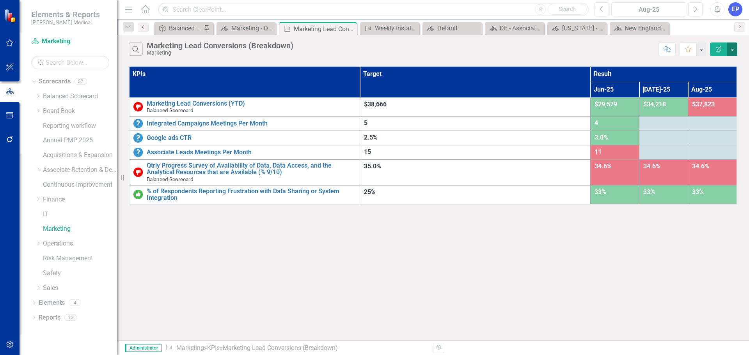
click at [735, 50] on button "button" at bounding box center [732, 50] width 10 height 14
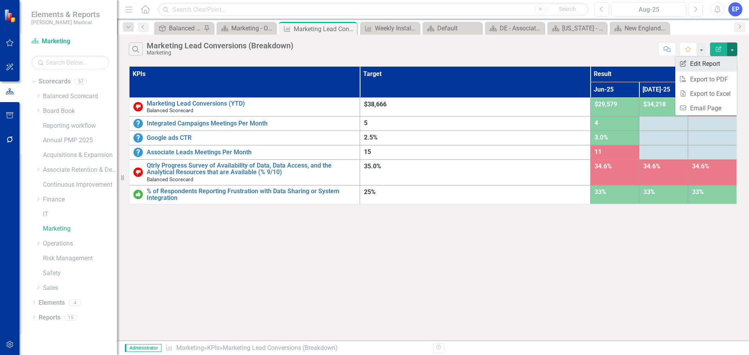
click at [711, 65] on link "Edit Report Edit Report" at bounding box center [706, 64] width 62 height 14
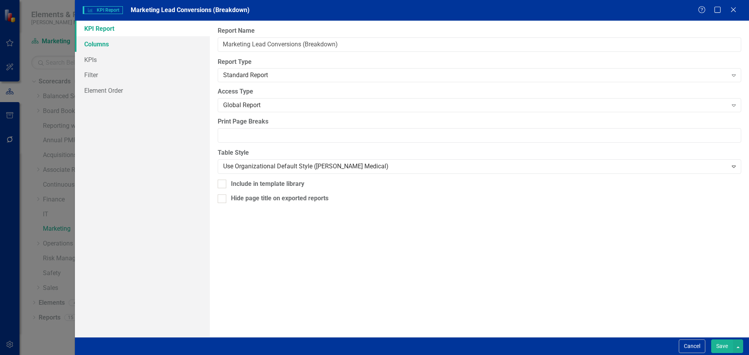
click at [134, 50] on link "Columns" at bounding box center [142, 44] width 135 height 16
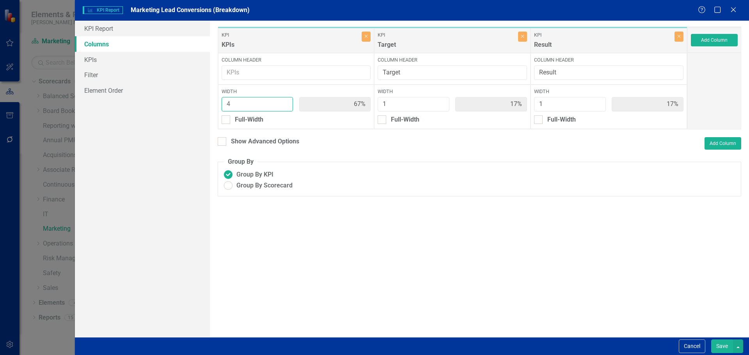
type input "3"
type input "60%"
type input "20%"
click at [284, 105] on input "3" at bounding box center [258, 104] width 72 height 14
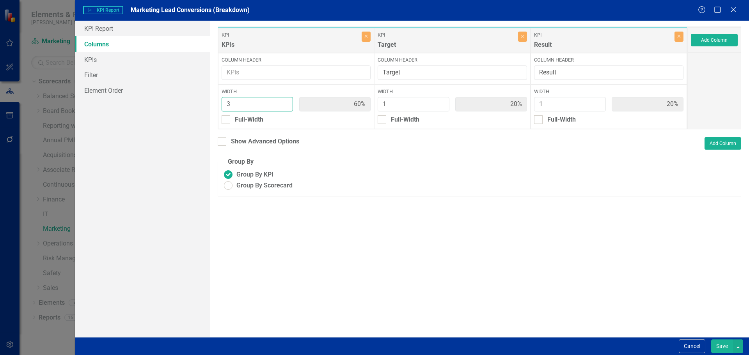
type input "4"
type input "67%"
type input "17%"
click at [285, 101] on input "4" at bounding box center [258, 104] width 72 height 14
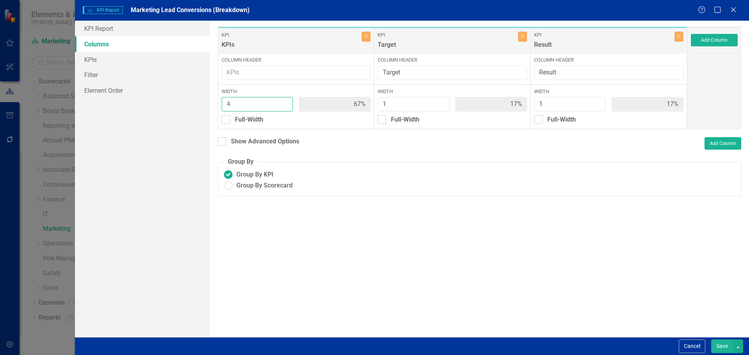
type input "5"
type input "71%"
type input "14%"
type input "5"
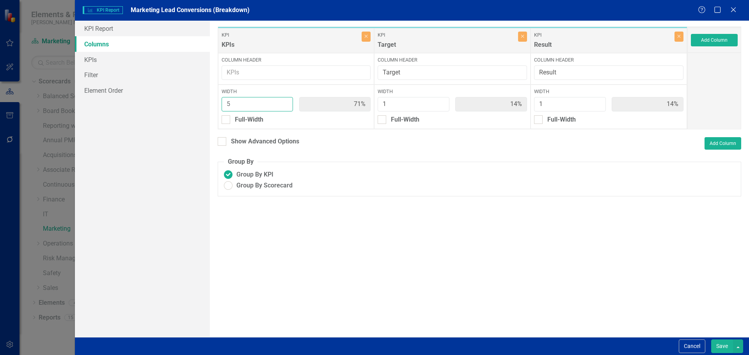
click at [285, 101] on input "5" at bounding box center [258, 104] width 72 height 14
click at [716, 346] on button "Save" at bounding box center [722, 347] width 22 height 14
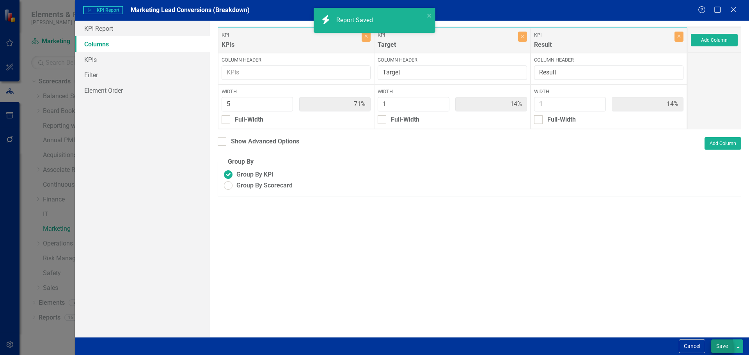
radio input "true"
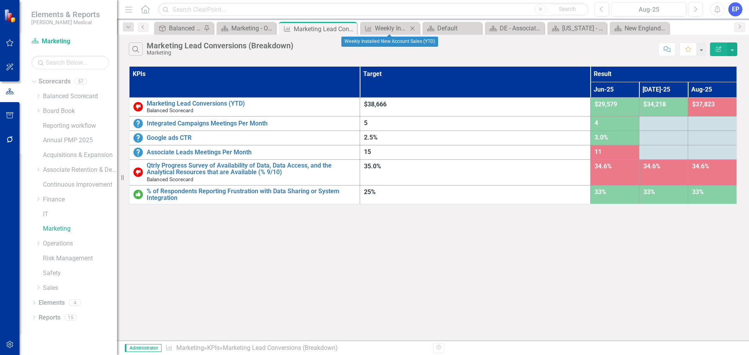
click at [414, 27] on icon "Close" at bounding box center [412, 28] width 8 height 6
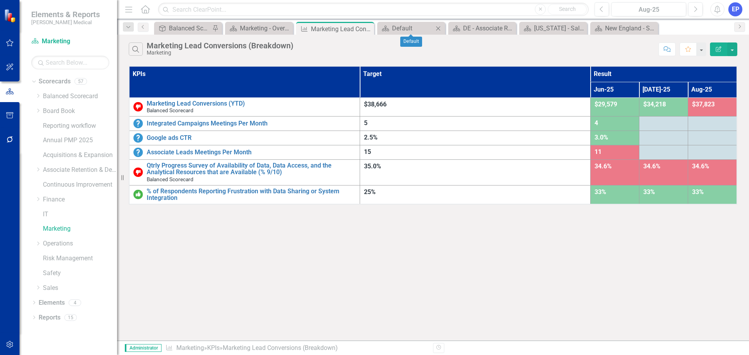
click at [439, 28] on icon "Close" at bounding box center [438, 28] width 8 height 6
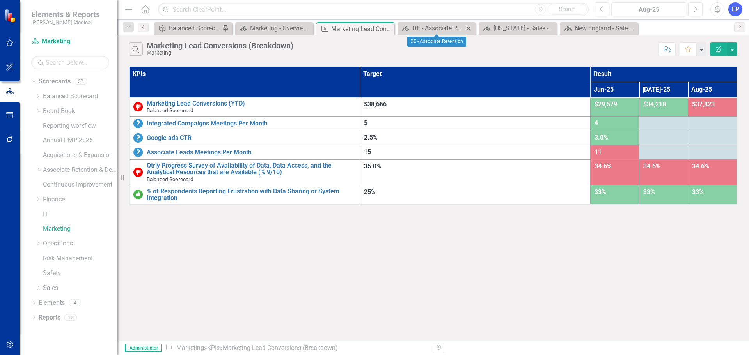
click at [467, 28] on icon "Close" at bounding box center [469, 28] width 8 height 6
click at [466, 28] on icon "Close" at bounding box center [469, 28] width 8 height 6
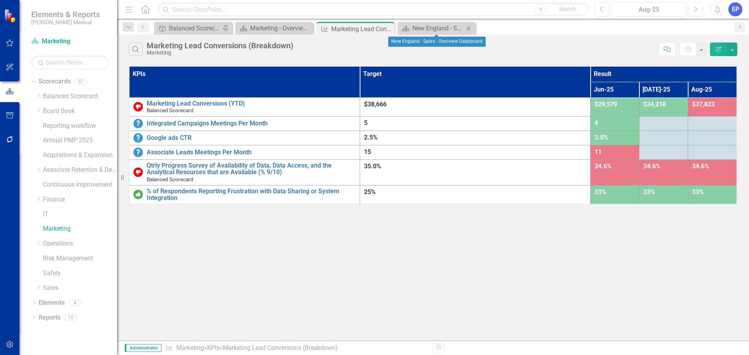
click at [468, 28] on icon "Close" at bounding box center [469, 28] width 8 height 6
click at [353, 34] on div "Marketing Lead Conversions (Breakdown)" at bounding box center [352, 29] width 42 height 10
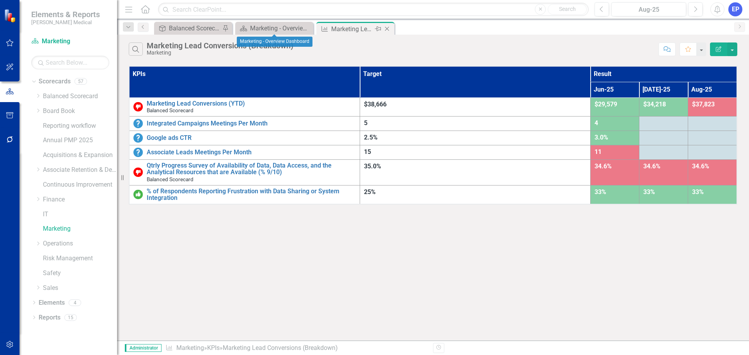
click at [341, 28] on div "Marketing Lead Conversions (Breakdown)" at bounding box center [352, 29] width 42 height 10
click at [284, 28] on div "Marketing - Overview Dashboard" at bounding box center [275, 28] width 51 height 10
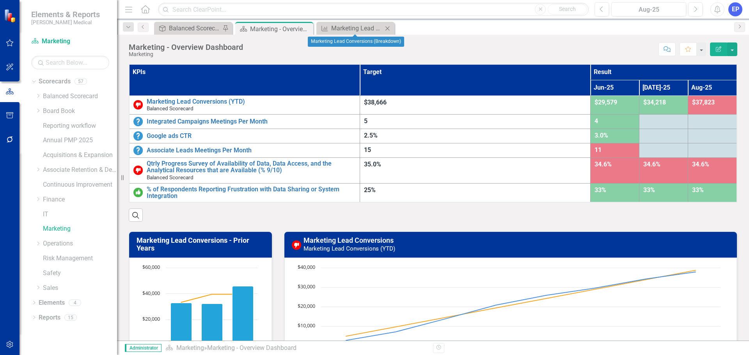
click at [389, 27] on icon "Close" at bounding box center [388, 28] width 8 height 6
click at [274, 203] on div "Search" at bounding box center [433, 212] width 609 height 19
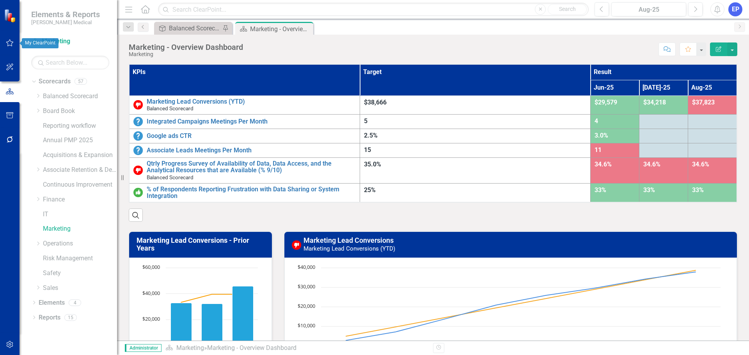
click at [11, 45] on icon "button" at bounding box center [10, 43] width 8 height 6
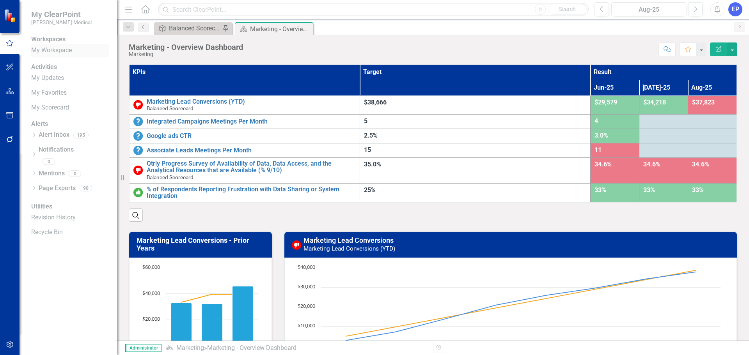
click at [60, 55] on link "My Workspace" at bounding box center [70, 50] width 78 height 9
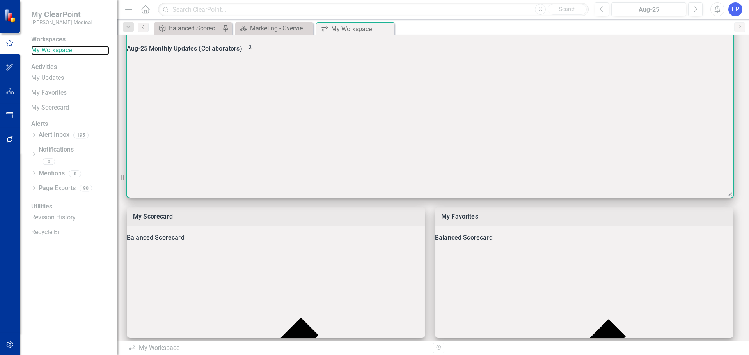
scroll to position [78, 0]
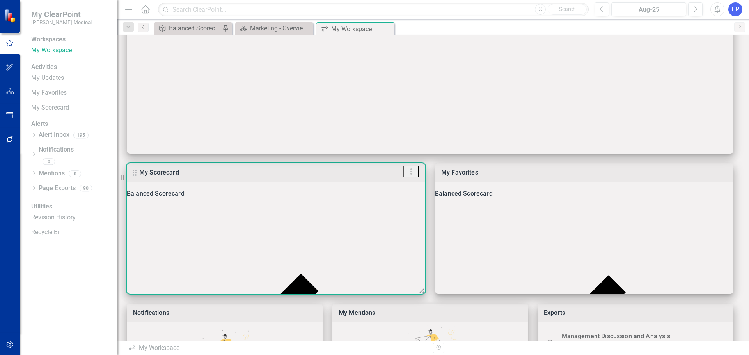
scroll to position [117, 0]
click at [414, 199] on icon at bounding box center [276, 348] width 298 height 298
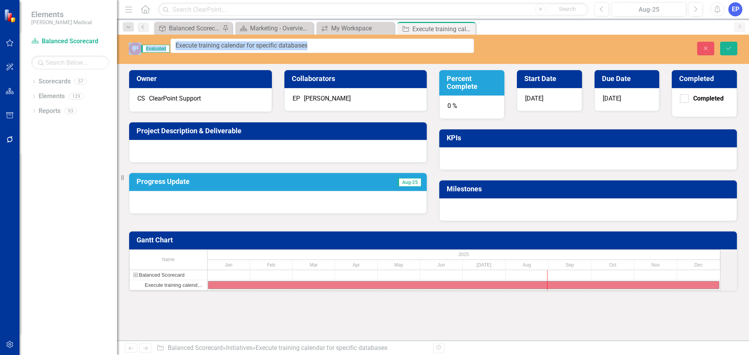
drag, startPoint x: 315, startPoint y: 48, endPoint x: 180, endPoint y: 62, distance: 135.6
copy div "Evaluated Close Save Owner CS ClearPoint Support Collaborators EP [PERSON_NAME]…"
click at [696, 47] on div "Close Save" at bounding box center [618, 49] width 252 height 14
click at [701, 45] on button "Close" at bounding box center [705, 49] width 17 height 14
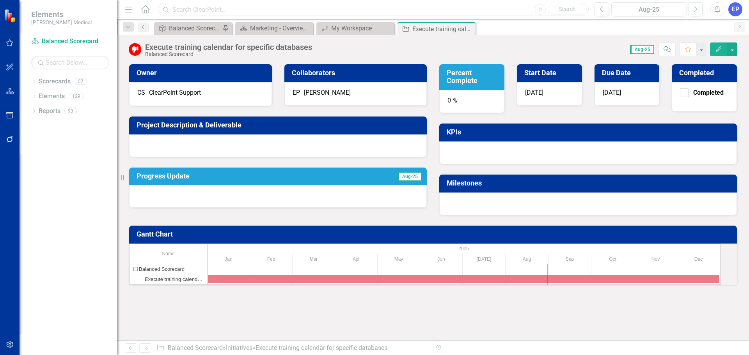
click at [225, 8] on input "text" at bounding box center [373, 10] width 431 height 14
paste input "Below TargetEvaluated Execute training calendar for specific databases"
drag, startPoint x: 236, startPoint y: 8, endPoint x: 142, endPoint y: 9, distance: 94.4
click at [142, 9] on div "Menu Home Search Below TargetEvaluated Execute training calendar for specific d…" at bounding box center [355, 9] width 464 height 15
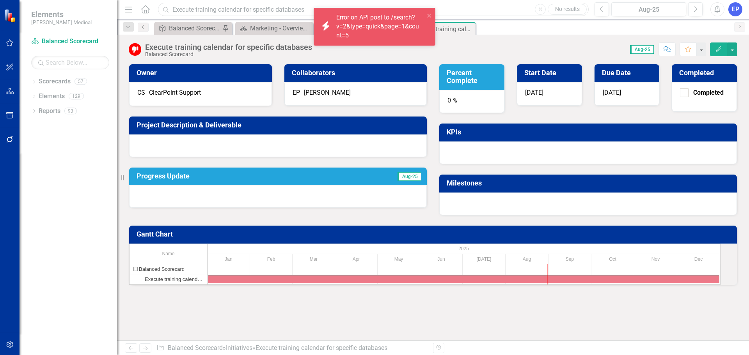
click at [295, 8] on input "Execute training calendar for specific databases" at bounding box center [373, 10] width 431 height 14
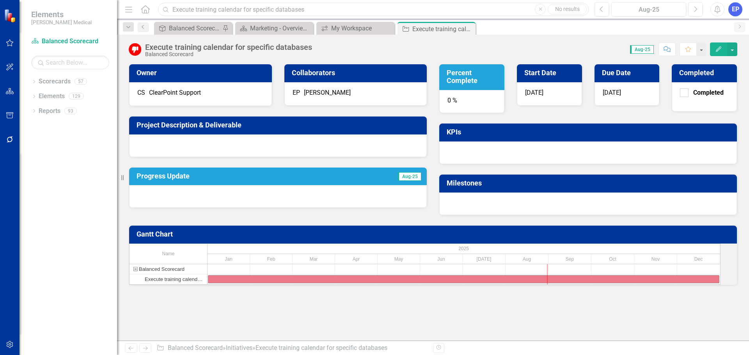
click at [305, 10] on input "Execute training calendar for specific databases" at bounding box center [373, 10] width 431 height 14
type input "Execute training calendar for specific databases"
click at [307, 14] on input "Execute training calendar for specific databases" at bounding box center [373, 10] width 431 height 14
click at [565, 8] on div "No results" at bounding box center [567, 9] width 38 height 8
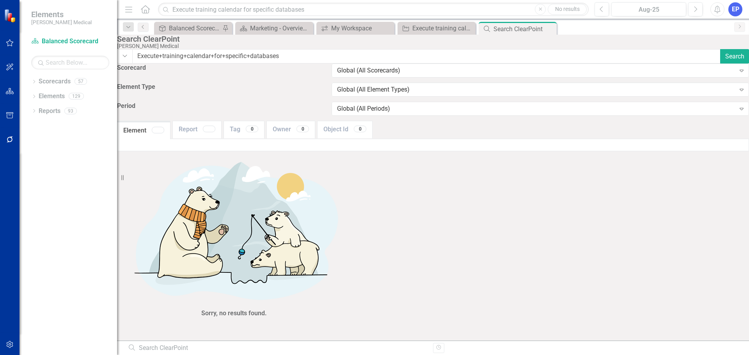
click at [537, 9] on button "Close" at bounding box center [540, 9] width 11 height 11
click at [549, 29] on icon "Close" at bounding box center [549, 29] width 8 height 6
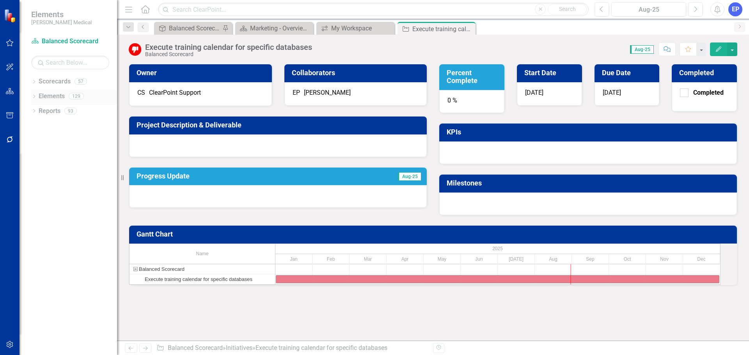
click at [34, 97] on icon "Dropdown" at bounding box center [33, 97] width 5 height 4
click at [55, 135] on div "Initiative Initiatives" at bounding box center [62, 140] width 38 height 13
click at [69, 143] on link "Initiative Initiatives" at bounding box center [62, 140] width 38 height 9
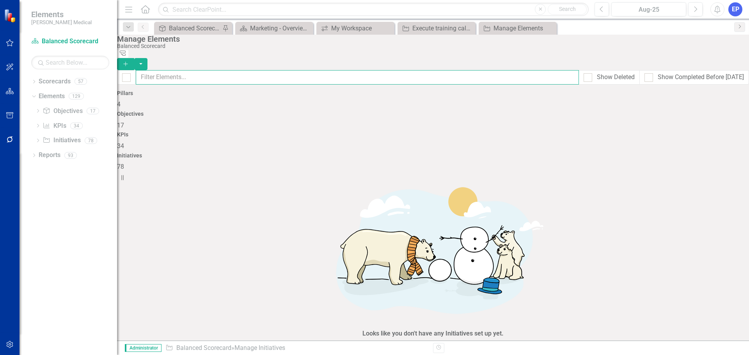
click at [228, 73] on input "text" at bounding box center [357, 77] width 443 height 14
type input "execute tr"
click at [706, 204] on link "Trash Delete Initiative" at bounding box center [696, 207] width 70 height 14
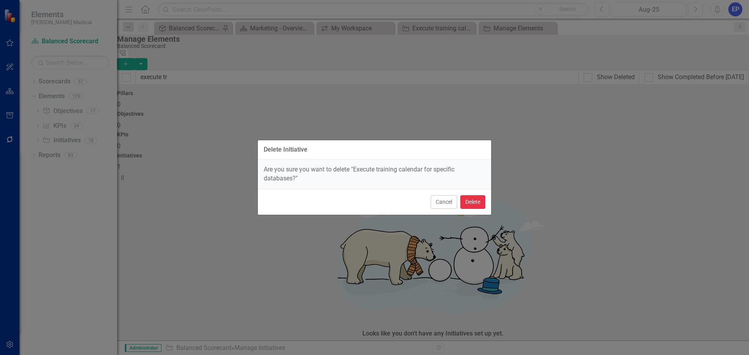
click at [469, 201] on button "Delete" at bounding box center [472, 202] width 25 height 14
